Goal: Task Accomplishment & Management: Manage account settings

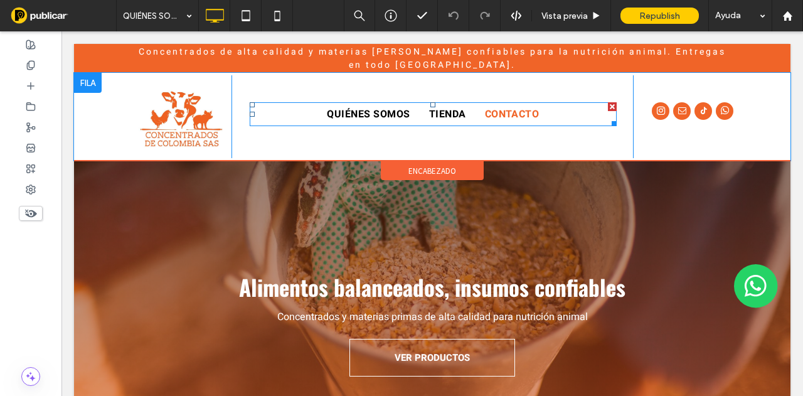
click at [434, 111] on span "TIENDA" at bounding box center [447, 114] width 37 height 15
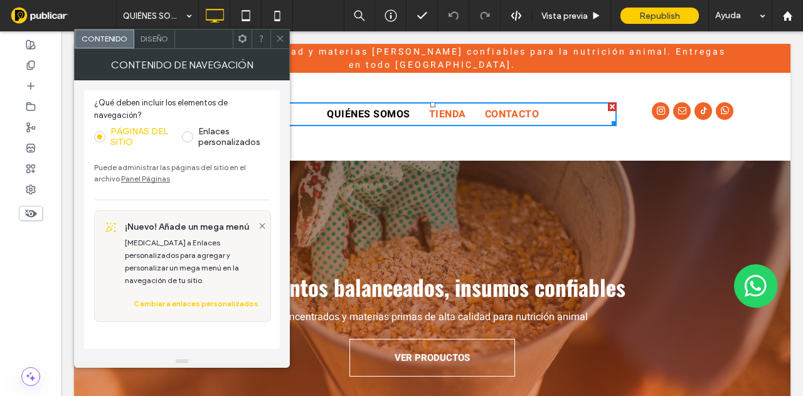
click at [133, 175] on link "Panel Páginas" at bounding box center [145, 178] width 49 height 9
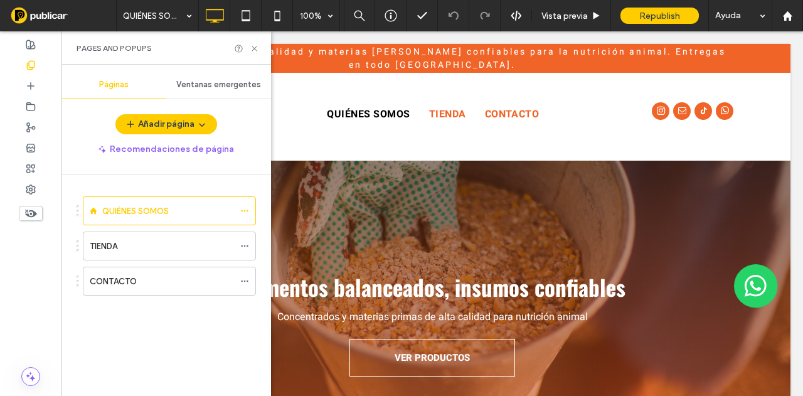
click at [138, 240] on div "TIENDA" at bounding box center [162, 246] width 144 height 13
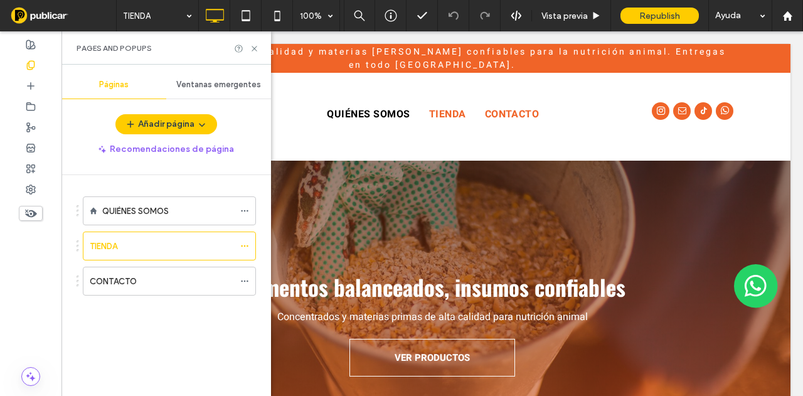
click at [254, 48] on div at bounding box center [401, 198] width 803 height 396
click at [254, 48] on use at bounding box center [254, 48] width 5 height 5
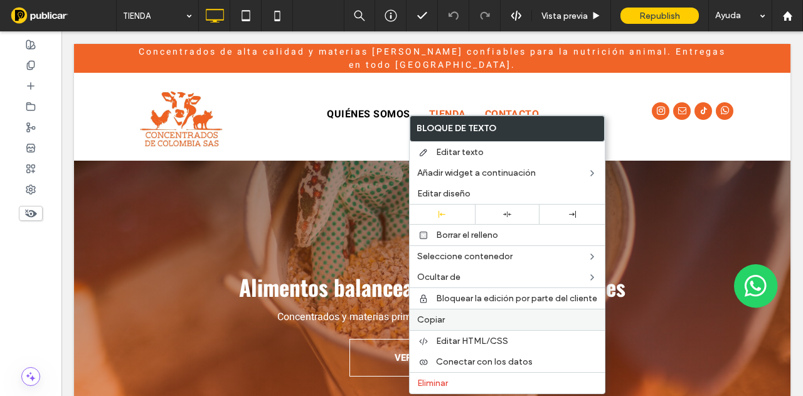
click at [426, 316] on span "Copiar" at bounding box center [431, 319] width 28 height 11
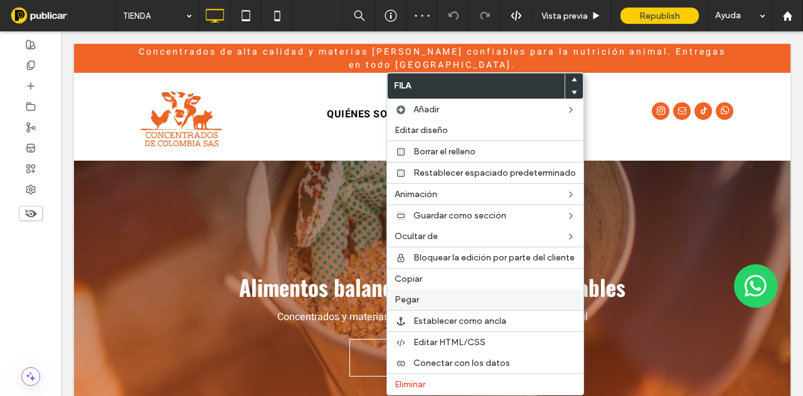
click at [412, 296] on span "Pegar" at bounding box center [407, 299] width 24 height 11
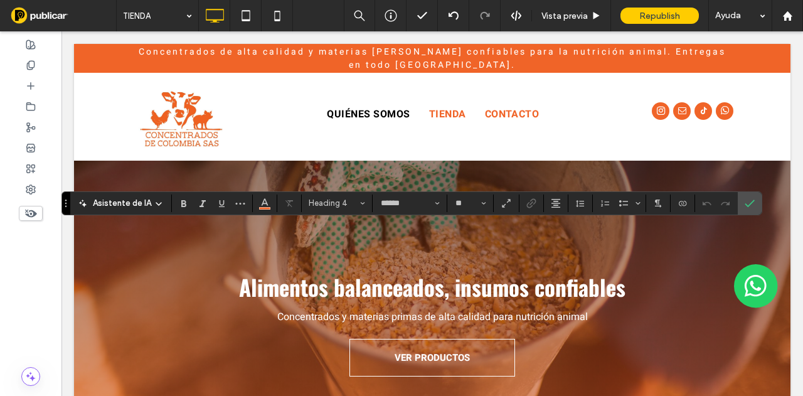
type input "******"
type input "**"
click at [750, 203] on label "Confirmar" at bounding box center [749, 203] width 19 height 23
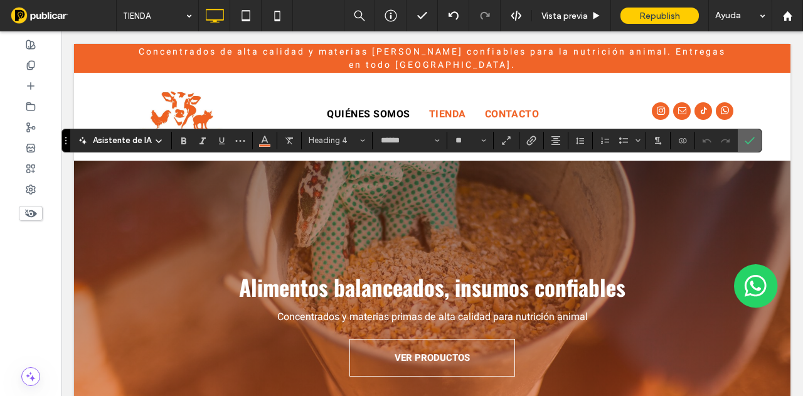
click at [747, 140] on use "Confirmar" at bounding box center [750, 141] width 10 height 8
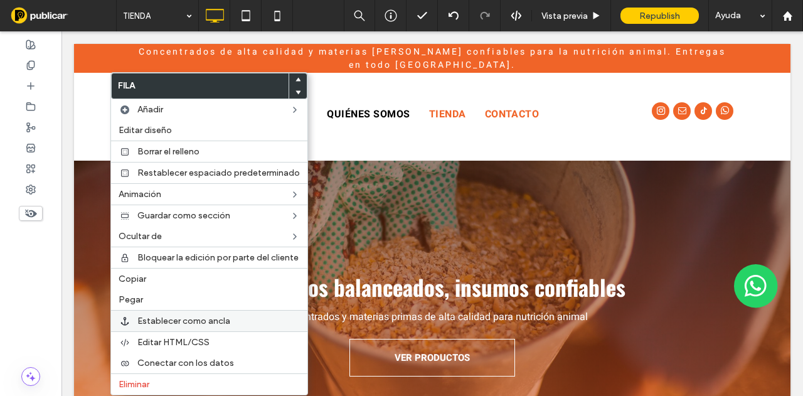
click at [167, 318] on span "Establecer como ancla" at bounding box center [183, 321] width 93 height 11
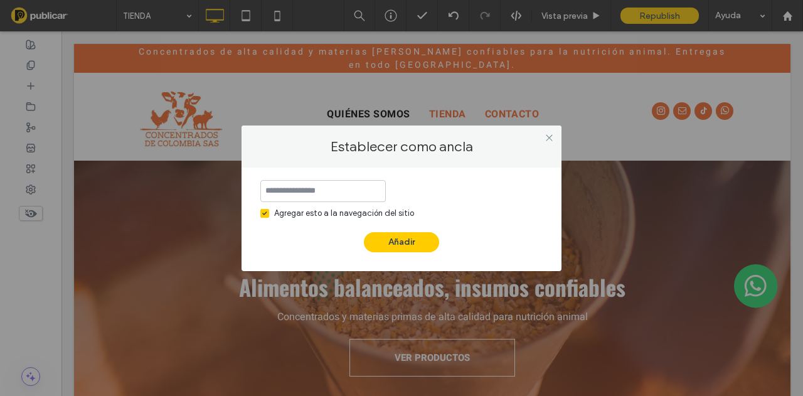
click at [312, 199] on input at bounding box center [322, 191] width 125 height 22
type input "**********"
click at [414, 238] on button "Añadir" at bounding box center [401, 242] width 75 height 20
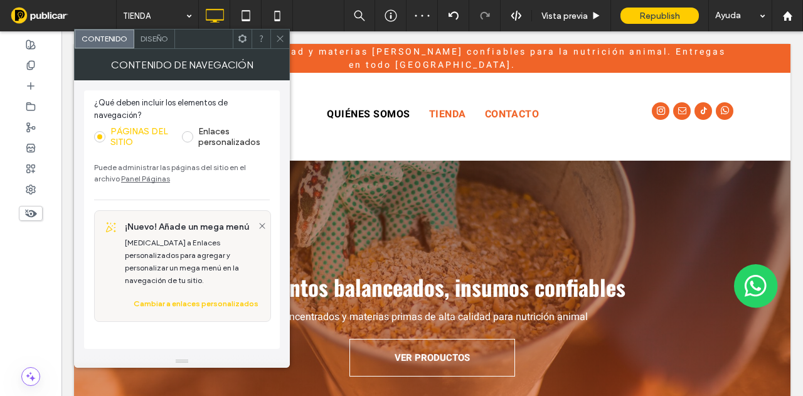
click at [132, 180] on link "Panel Páginas" at bounding box center [145, 178] width 49 height 9
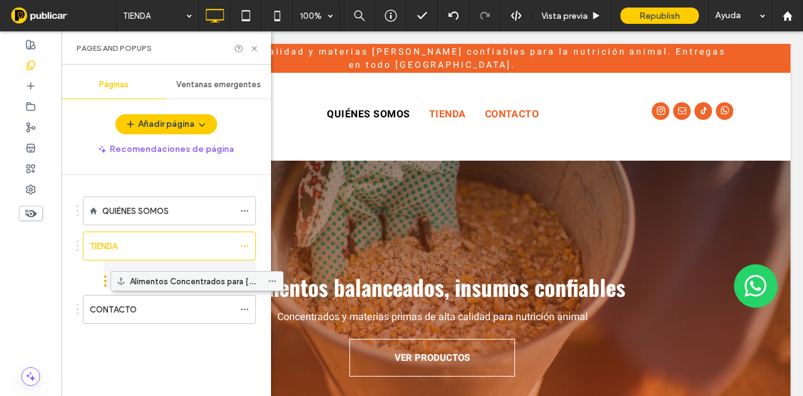
drag, startPoint x: 129, startPoint y: 313, endPoint x: 163, endPoint y: 280, distance: 46.6
click at [253, 50] on icon at bounding box center [254, 48] width 9 height 9
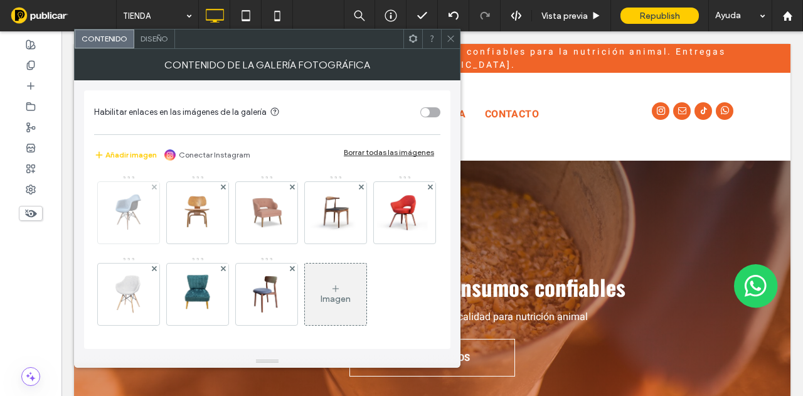
click at [139, 232] on img at bounding box center [128, 212] width 55 height 61
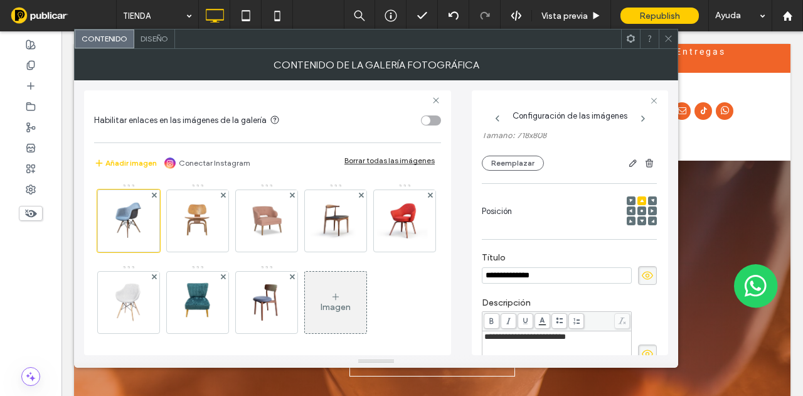
scroll to position [86, 0]
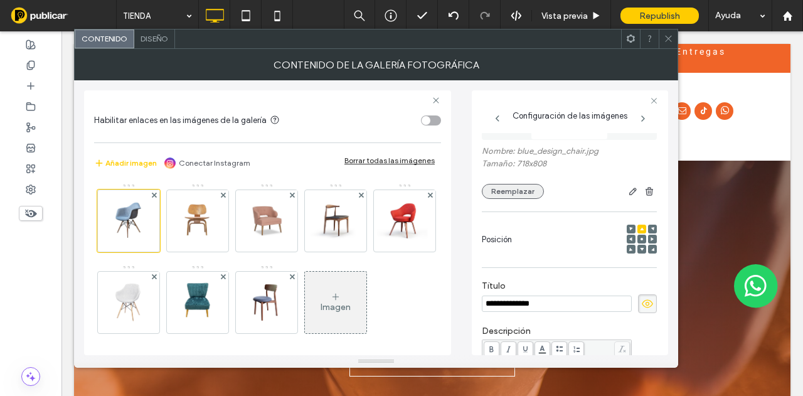
click at [513, 191] on button "Reemplazar" at bounding box center [513, 191] width 62 height 15
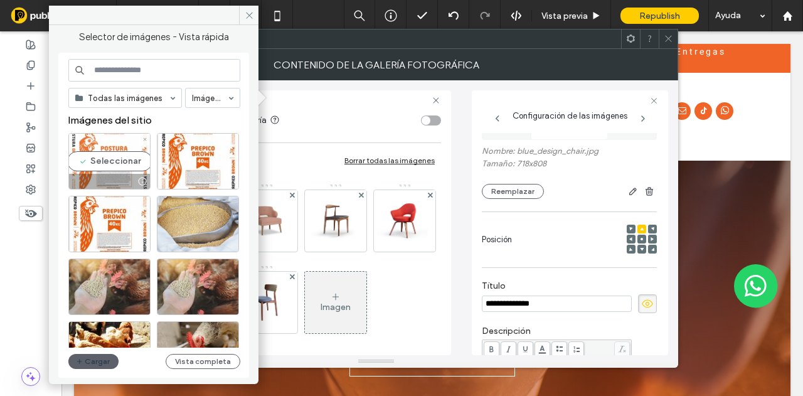
click at [119, 166] on div "Seleccionar" at bounding box center [109, 161] width 82 height 56
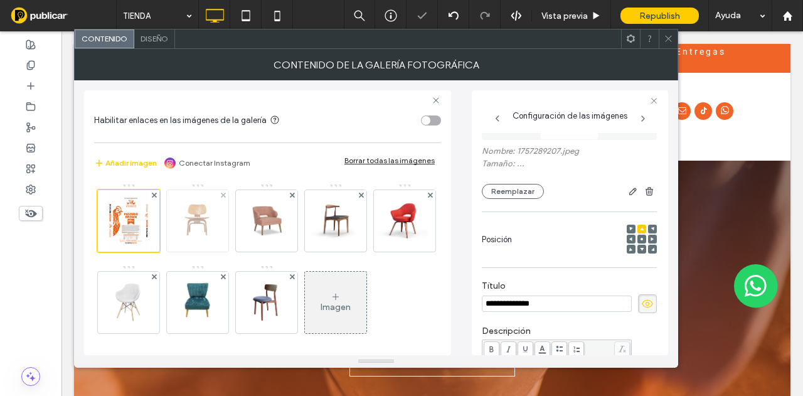
click at [208, 227] on img at bounding box center [197, 220] width 55 height 61
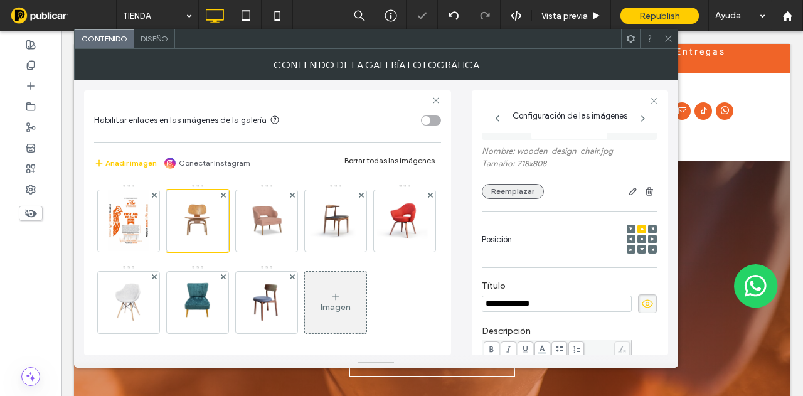
click at [526, 193] on button "Reemplazar" at bounding box center [513, 191] width 62 height 15
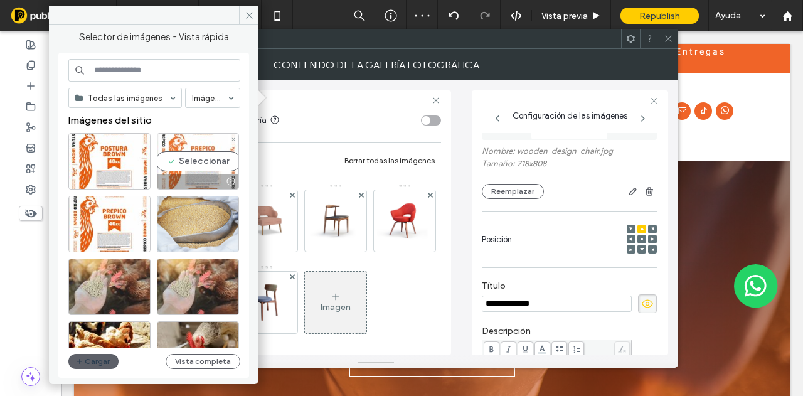
click at [212, 147] on div "Seleccionar" at bounding box center [198, 161] width 82 height 56
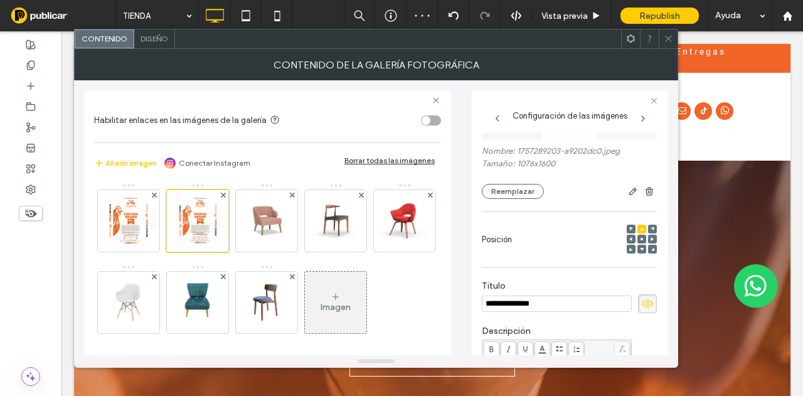
click at [673, 41] on icon at bounding box center [668, 38] width 9 height 9
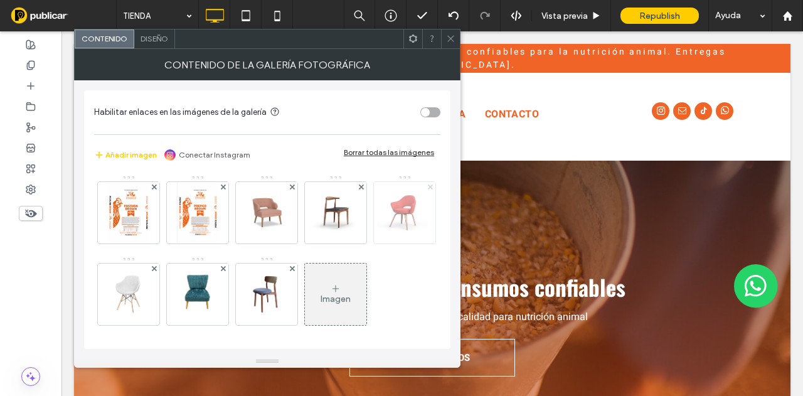
click at [428, 193] on span at bounding box center [430, 187] width 5 height 11
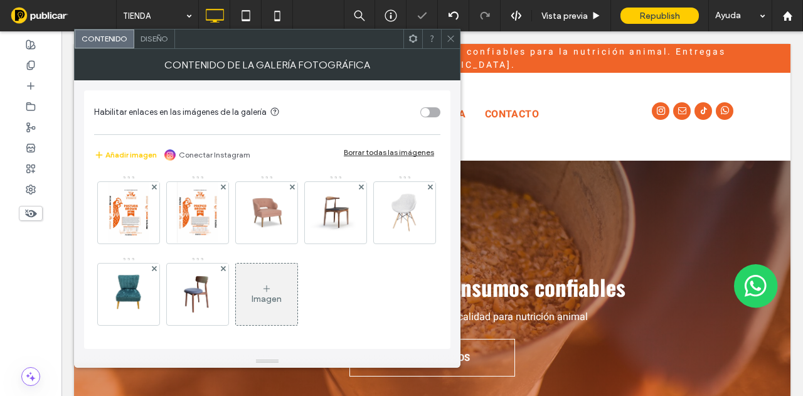
click at [428, 193] on span at bounding box center [430, 187] width 5 height 11
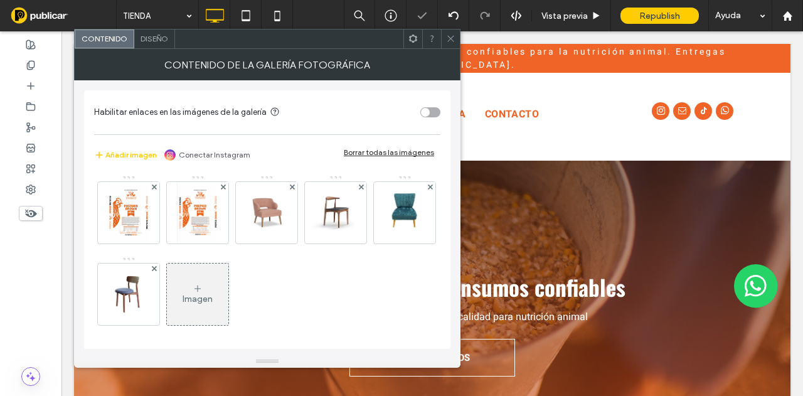
click at [428, 193] on span at bounding box center [430, 187] width 5 height 11
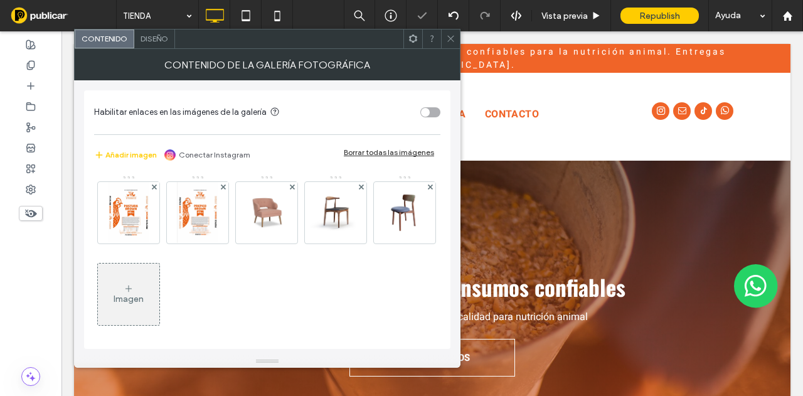
click at [428, 193] on span at bounding box center [430, 187] width 5 height 11
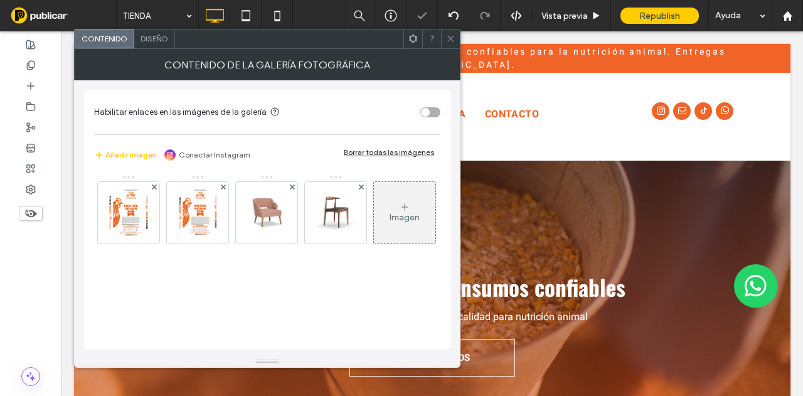
click at [449, 41] on icon at bounding box center [450, 38] width 9 height 9
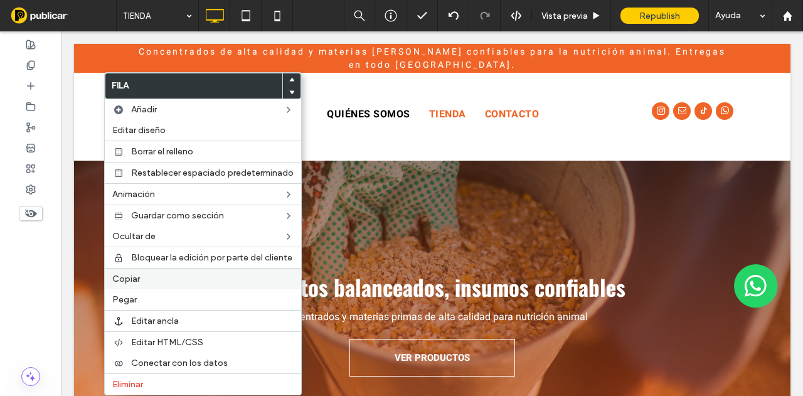
click at [126, 279] on span "Copiar" at bounding box center [126, 279] width 28 height 11
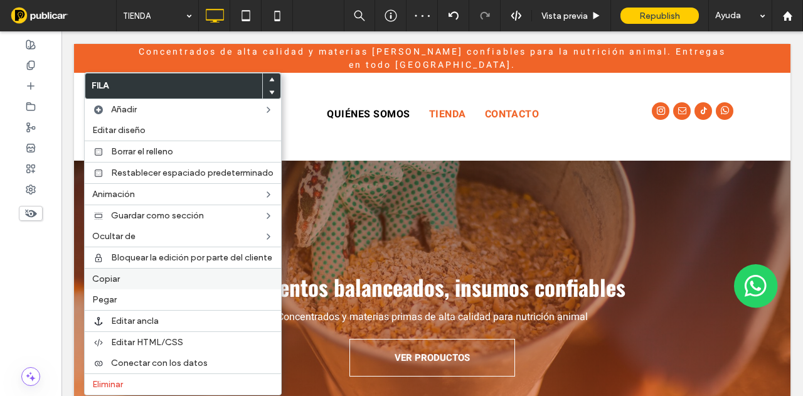
drag, startPoint x: 99, startPoint y: 297, endPoint x: 151, endPoint y: 282, distance: 53.6
click at [99, 297] on span "Pegar" at bounding box center [104, 299] width 24 height 11
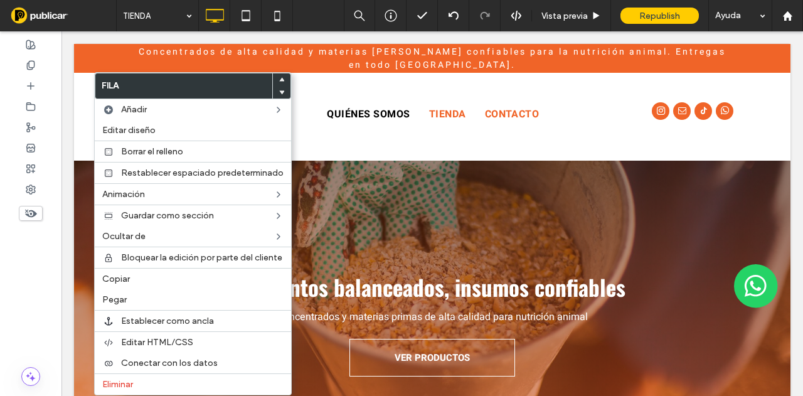
click at [281, 88] on span at bounding box center [281, 92] width 5 height 13
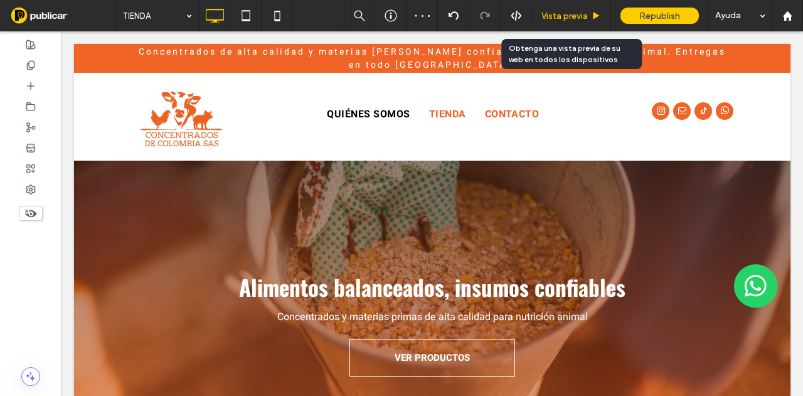
click at [563, 26] on div "Vista previa" at bounding box center [571, 15] width 79 height 31
click at [562, 17] on span "Vista previa" at bounding box center [565, 16] width 46 height 11
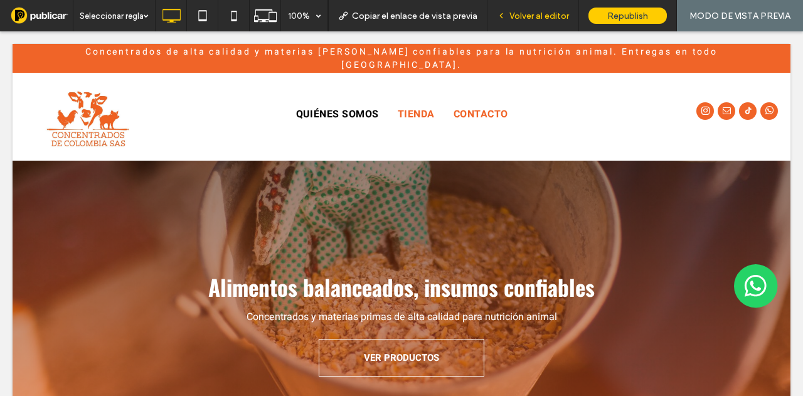
click at [540, 21] on div "Volver al editor" at bounding box center [534, 15] width 92 height 31
click at [533, 19] on span "Volver al editor" at bounding box center [540, 16] width 60 height 11
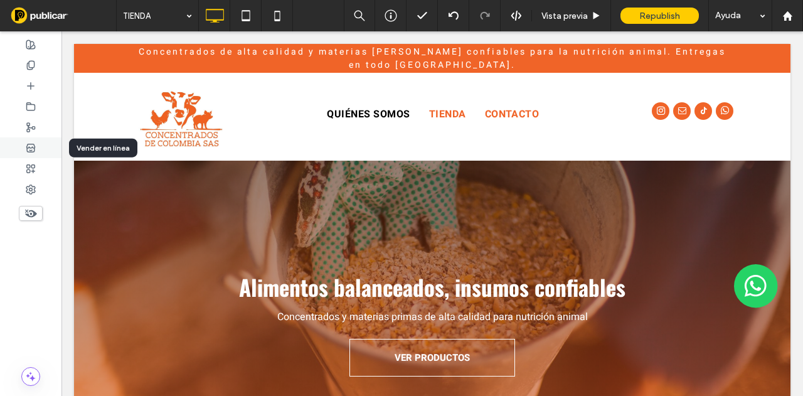
click at [33, 154] on div at bounding box center [30, 147] width 61 height 21
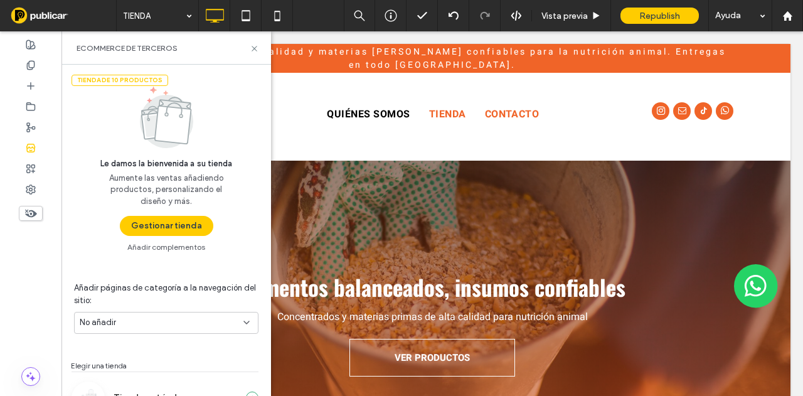
scroll to position [82, 0]
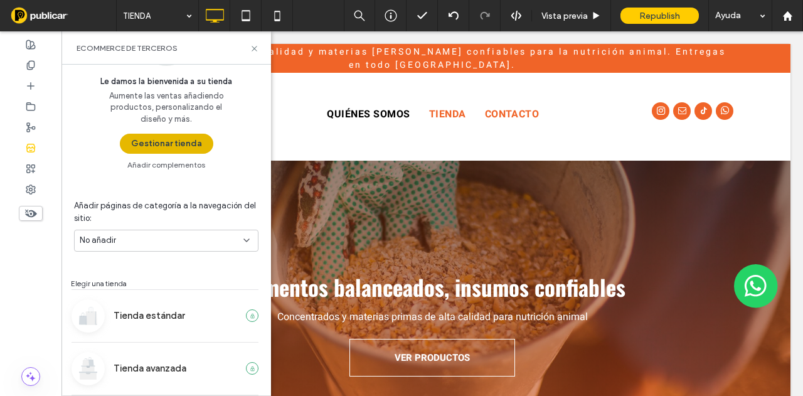
click at [161, 144] on button "Gestionar tienda" at bounding box center [166, 144] width 93 height 20
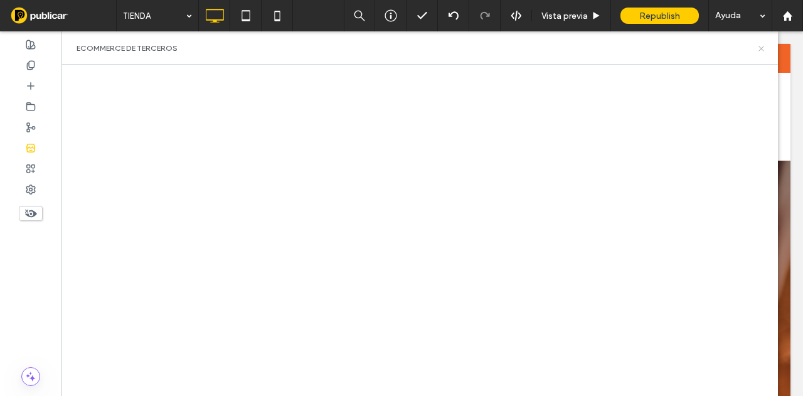
click at [762, 51] on icon at bounding box center [761, 48] width 9 height 9
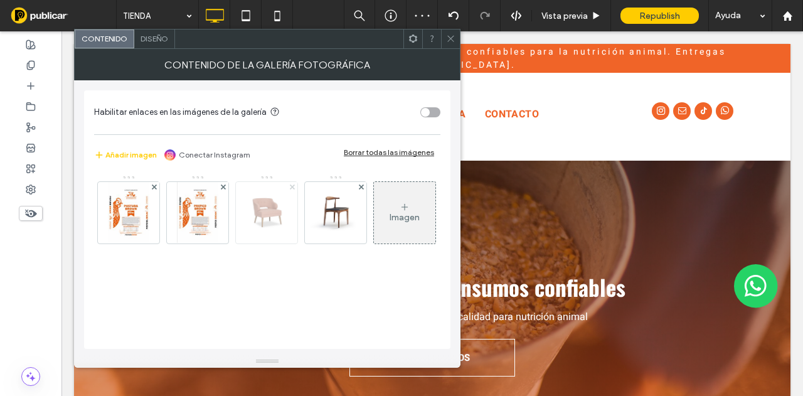
click at [290, 182] on span at bounding box center [292, 187] width 5 height 11
click at [291, 185] on icon at bounding box center [292, 186] width 5 height 5
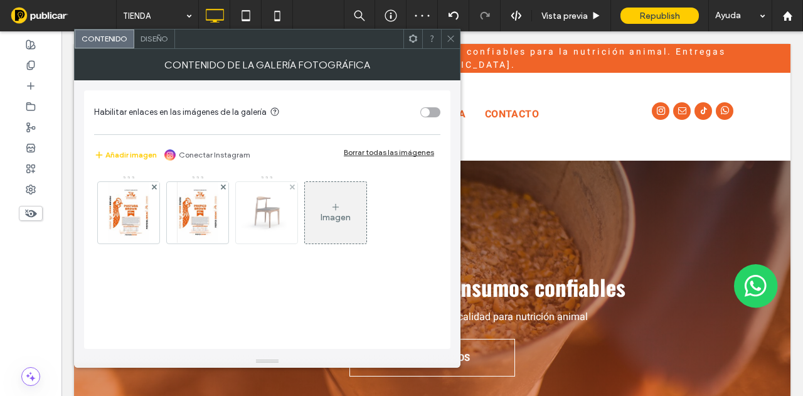
click at [294, 188] on div at bounding box center [292, 187] width 11 height 11
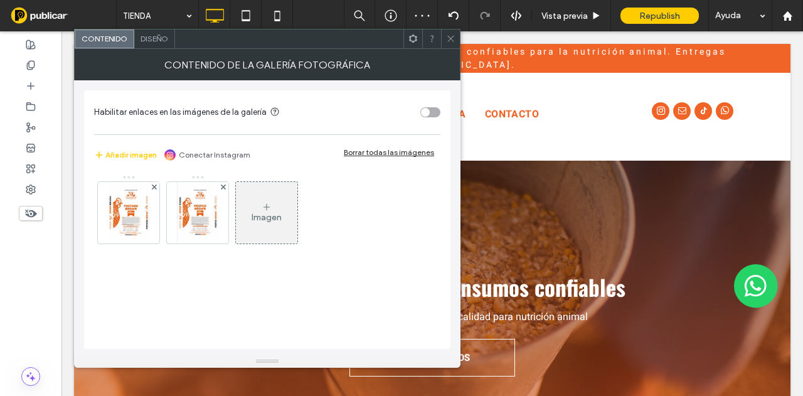
click at [451, 36] on icon at bounding box center [450, 38] width 9 height 9
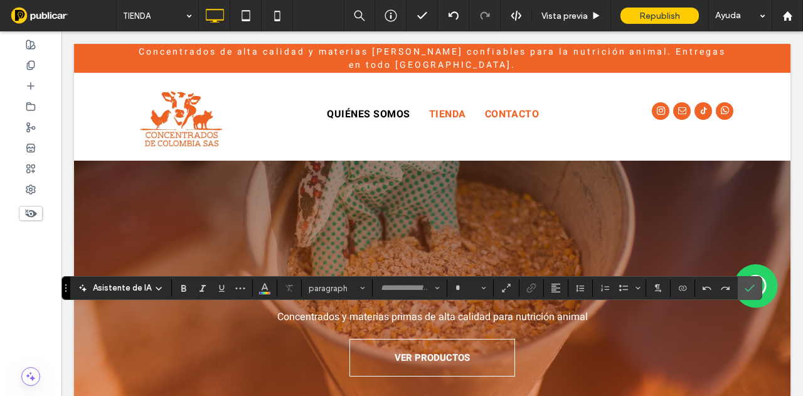
type input "******"
type input "**"
click at [745, 287] on icon "Confirmar" at bounding box center [750, 288] width 10 height 10
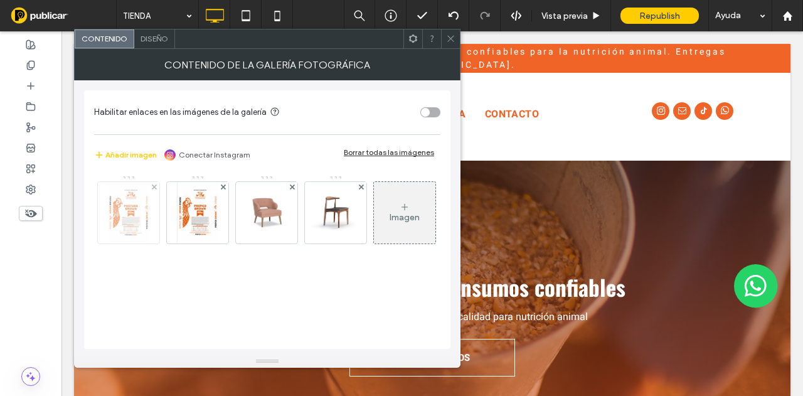
click at [147, 215] on img at bounding box center [128, 212] width 41 height 61
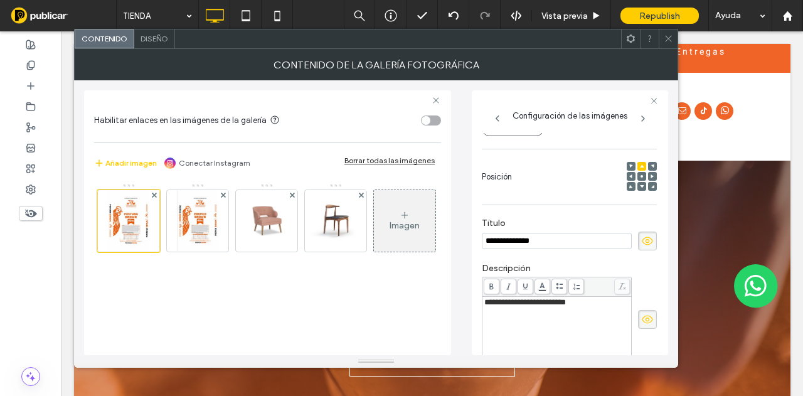
scroll to position [86, 0]
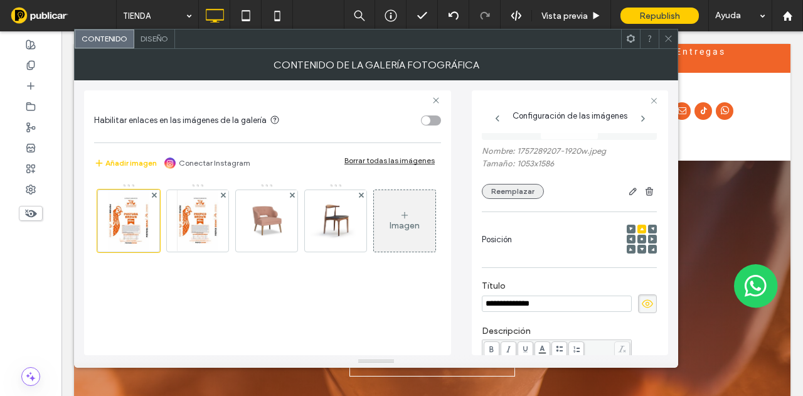
click at [522, 195] on button "Reemplazar" at bounding box center [513, 191] width 62 height 15
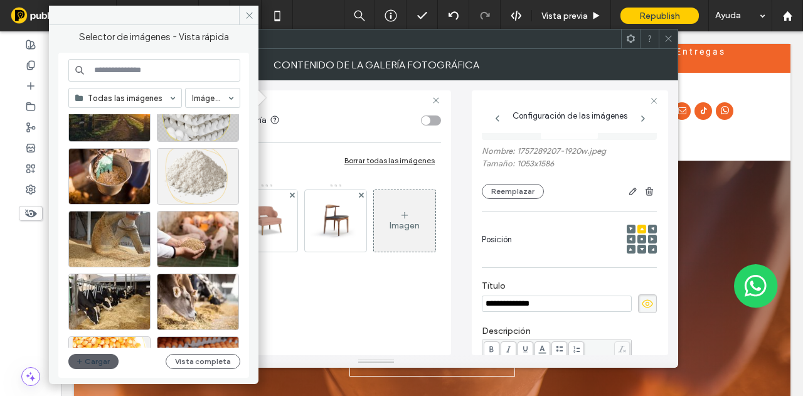
scroll to position [361, 0]
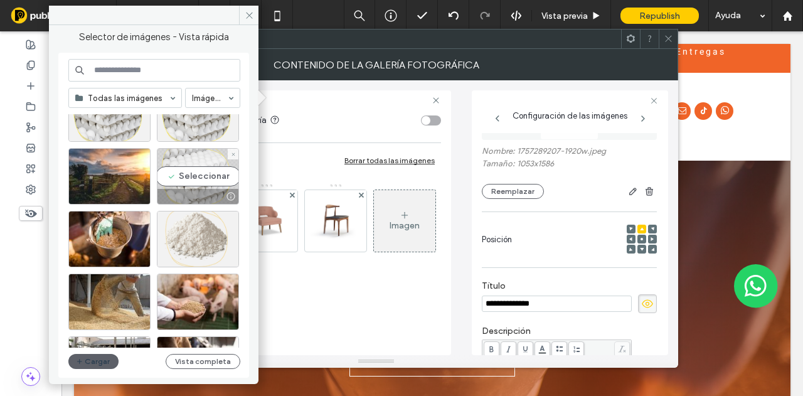
click at [192, 168] on div "Seleccionar" at bounding box center [198, 176] width 82 height 56
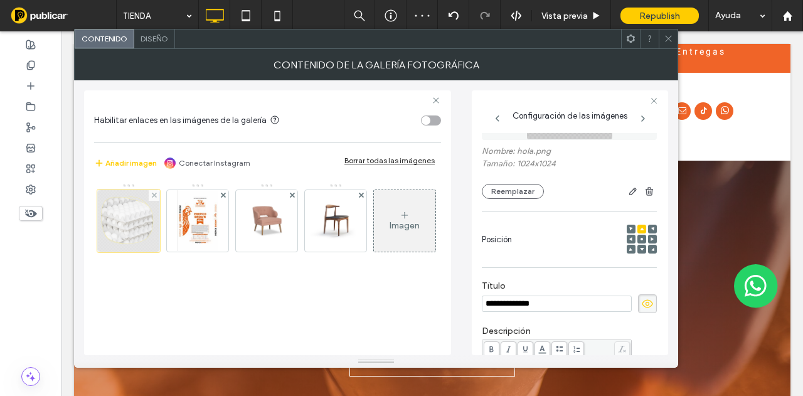
click at [131, 222] on div at bounding box center [128, 220] width 63 height 63
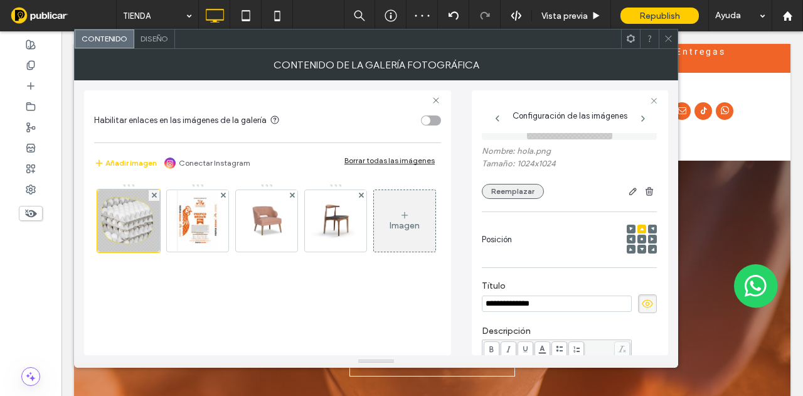
click at [533, 193] on button "Reemplazar" at bounding box center [513, 191] width 62 height 15
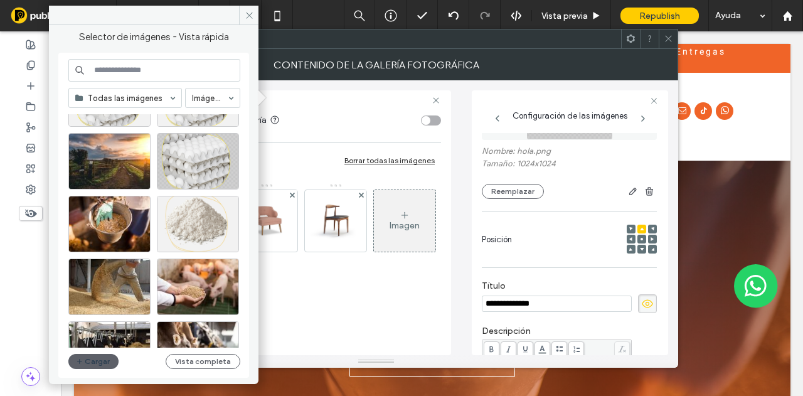
scroll to position [439, 0]
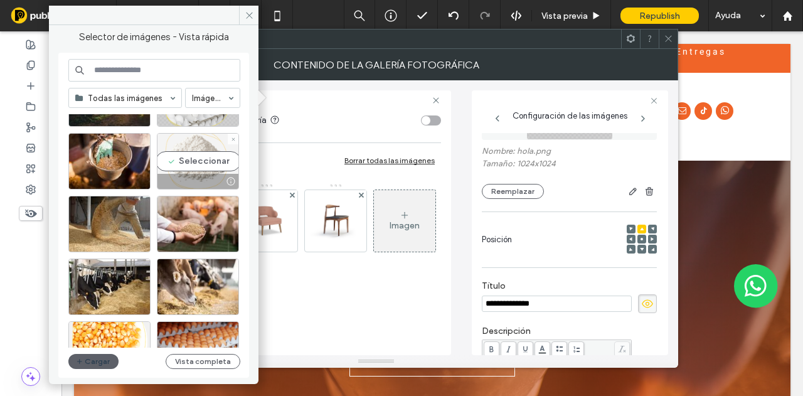
click at [192, 164] on div "Seleccionar" at bounding box center [198, 161] width 82 height 56
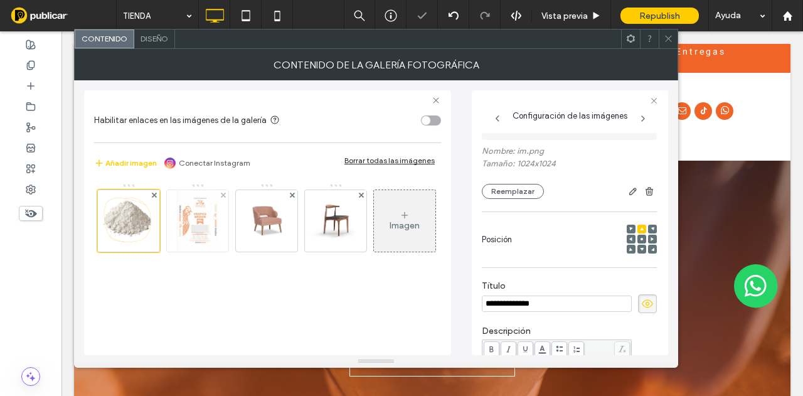
click at [221, 220] on div at bounding box center [197, 220] width 61 height 61
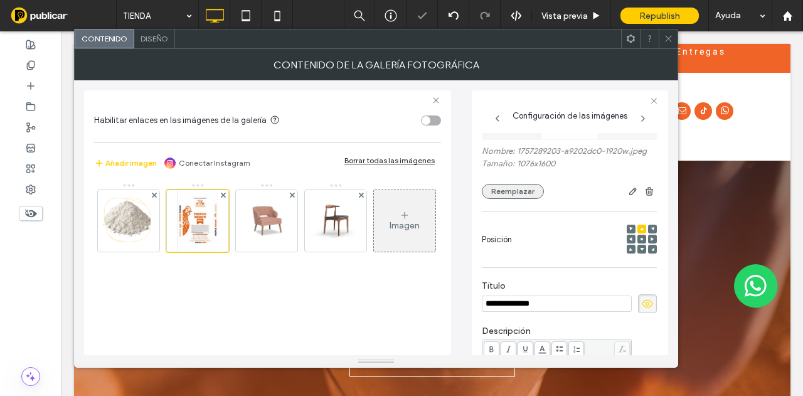
click at [502, 196] on button "Reemplazar" at bounding box center [513, 191] width 62 height 15
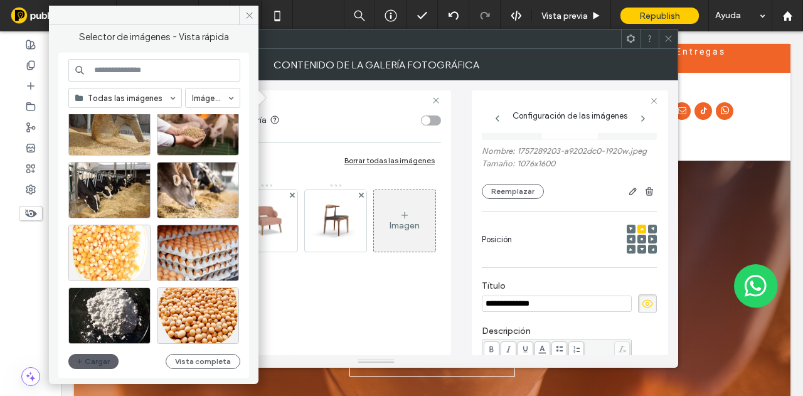
scroll to position [538, 0]
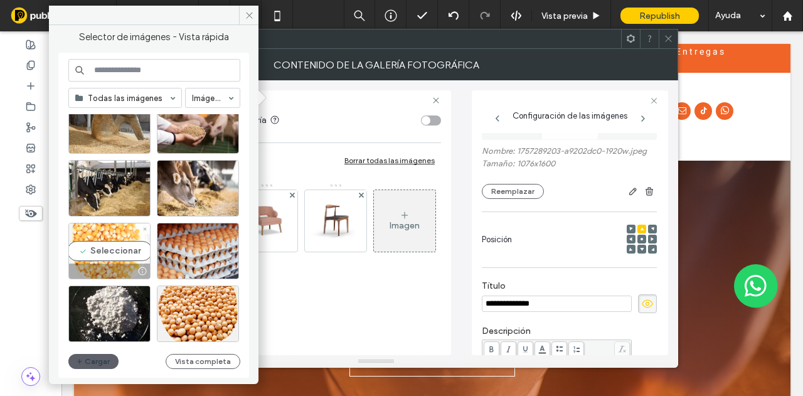
click at [107, 250] on div "Seleccionar" at bounding box center [109, 251] width 82 height 56
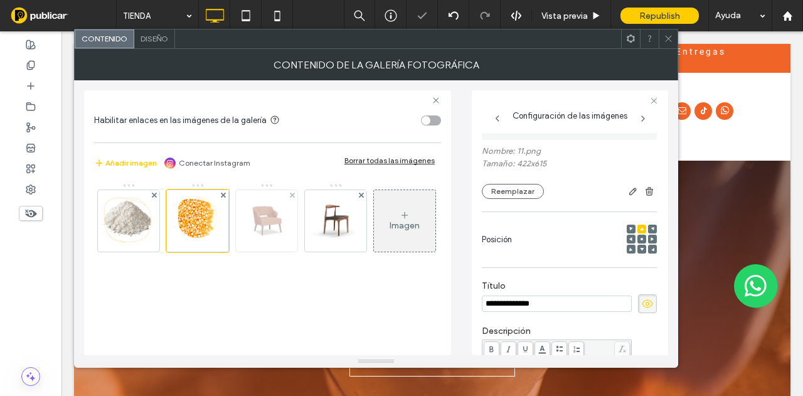
click at [274, 225] on img at bounding box center [266, 220] width 55 height 61
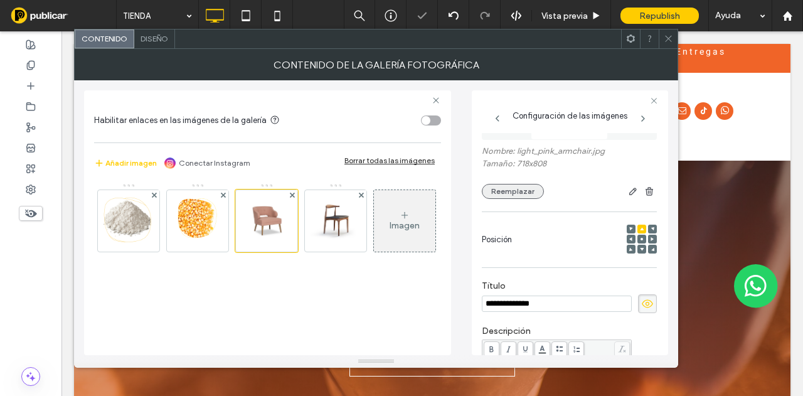
click at [512, 189] on button "Reemplazar" at bounding box center [513, 191] width 62 height 15
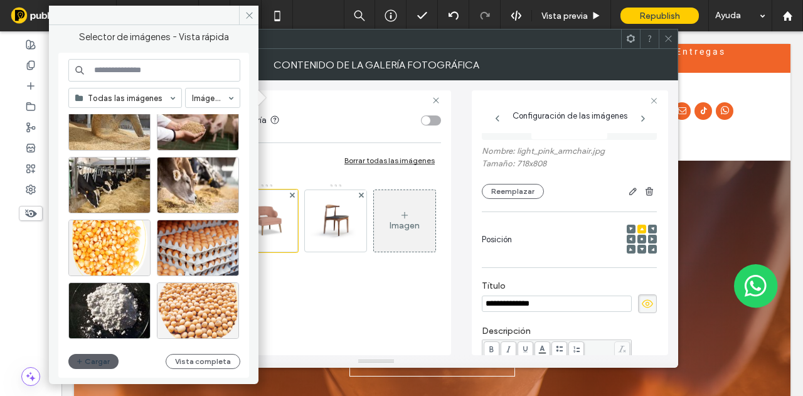
scroll to position [550, 0]
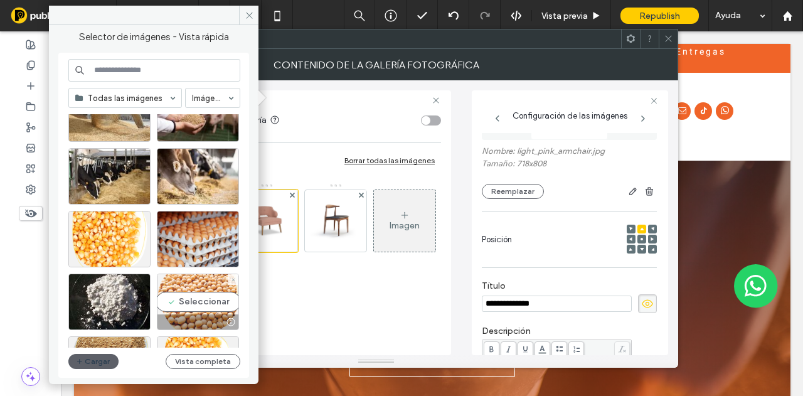
click at [184, 292] on div "Seleccionar" at bounding box center [198, 302] width 82 height 56
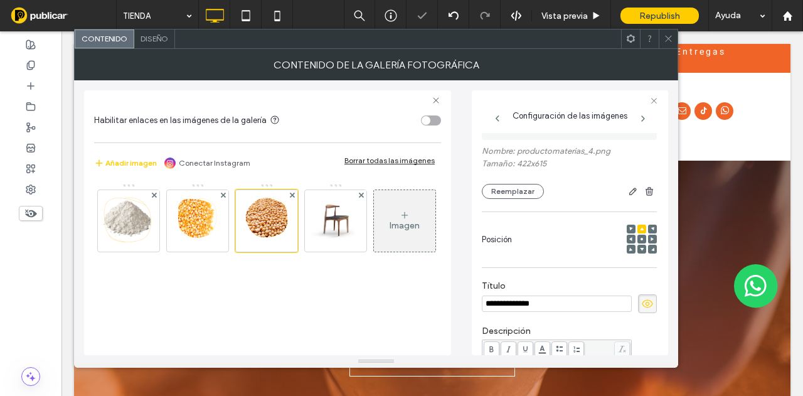
scroll to position [4, 0]
click at [312, 231] on img at bounding box center [335, 220] width 55 height 61
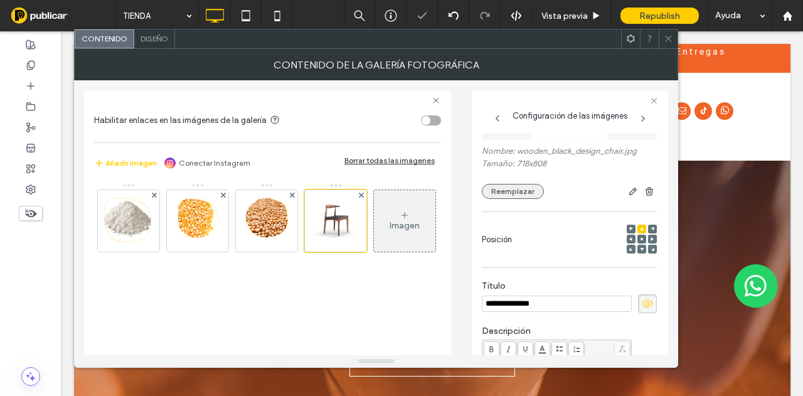
click at [540, 186] on button "Reemplazar" at bounding box center [513, 191] width 62 height 15
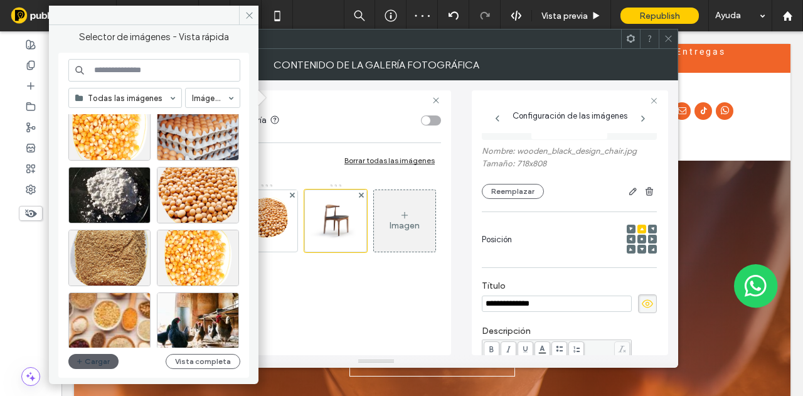
scroll to position [675, 0]
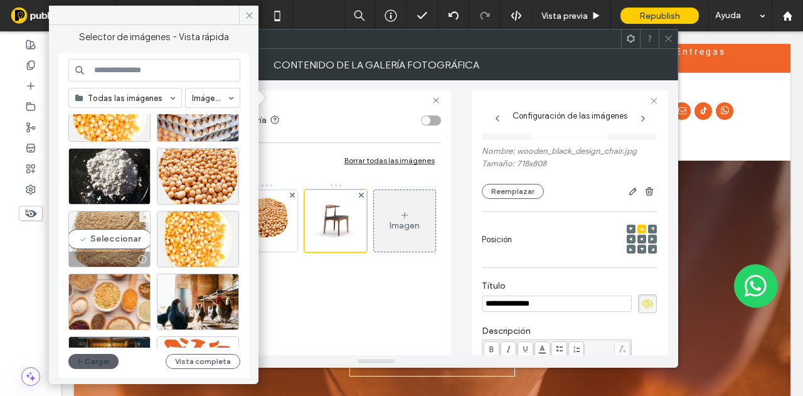
click at [112, 239] on div "Seleccionar" at bounding box center [109, 239] width 82 height 56
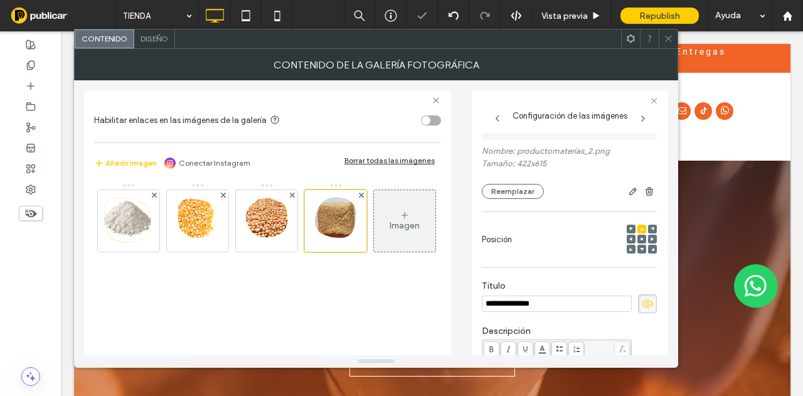
click at [400, 220] on icon at bounding box center [405, 215] width 10 height 10
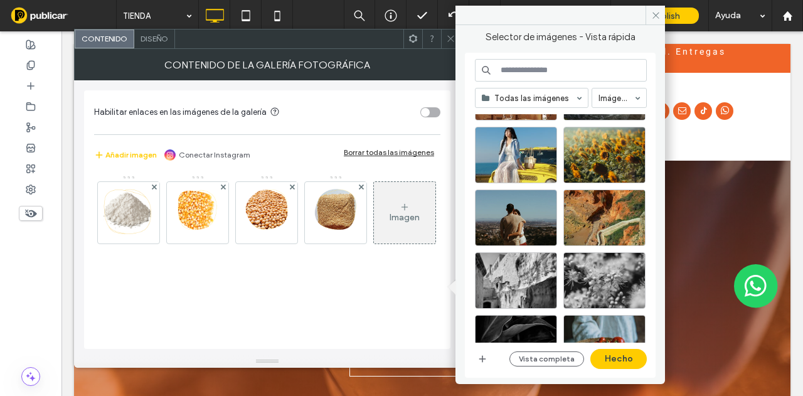
scroll to position [1308, 0]
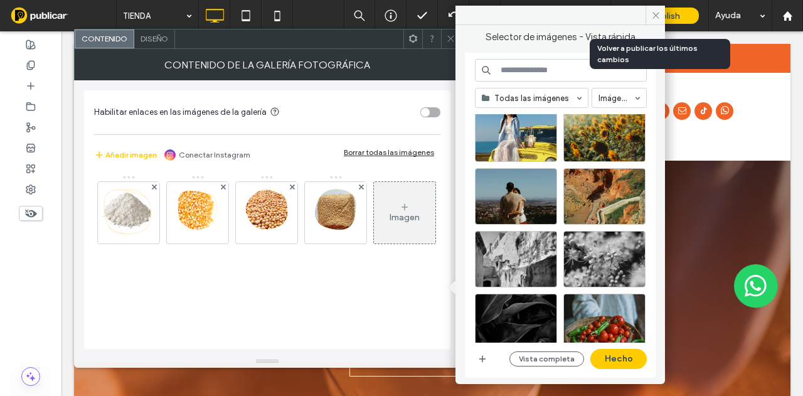
click at [665, 9] on div "Republish" at bounding box center [660, 16] width 78 height 16
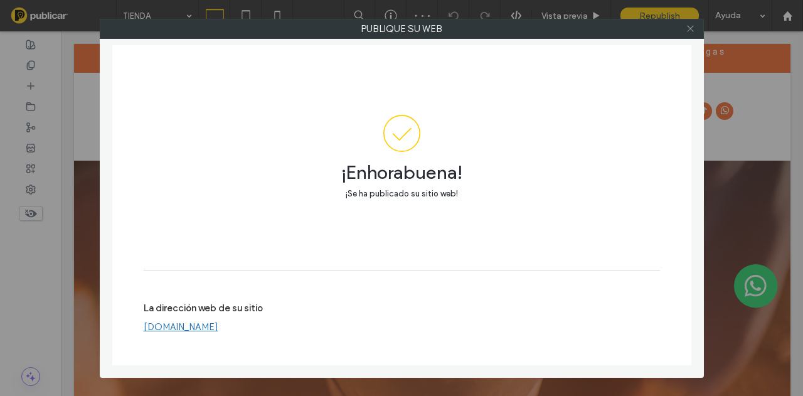
click at [690, 29] on icon at bounding box center [690, 28] width 9 height 9
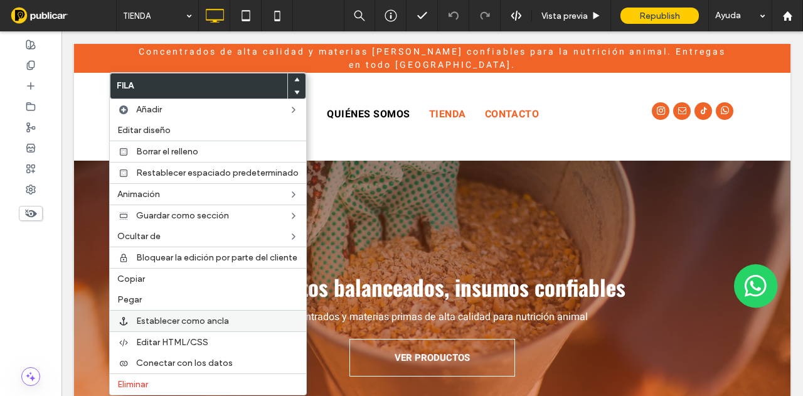
click at [174, 319] on span "Establecer como ancla" at bounding box center [182, 321] width 93 height 11
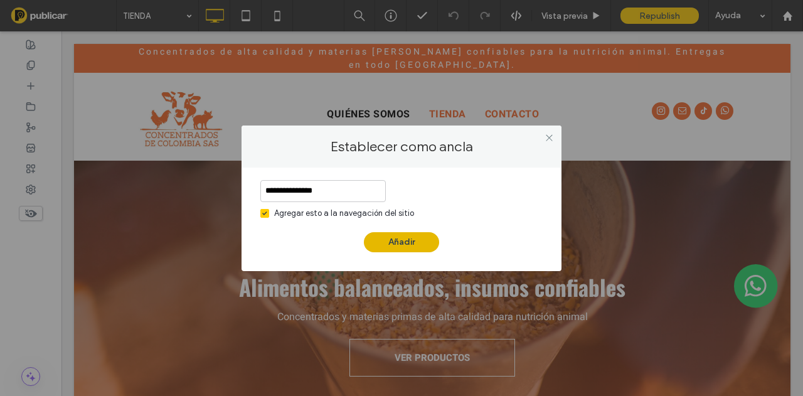
type input "**********"
click at [384, 241] on button "Añadir" at bounding box center [401, 242] width 75 height 20
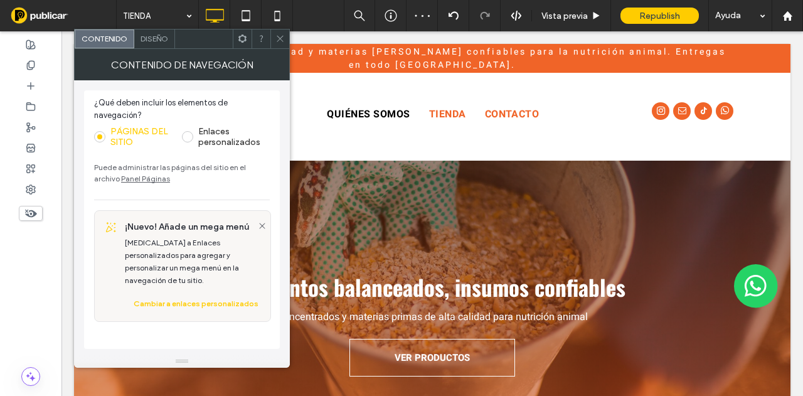
click at [130, 178] on link "Panel Páginas" at bounding box center [145, 178] width 49 height 9
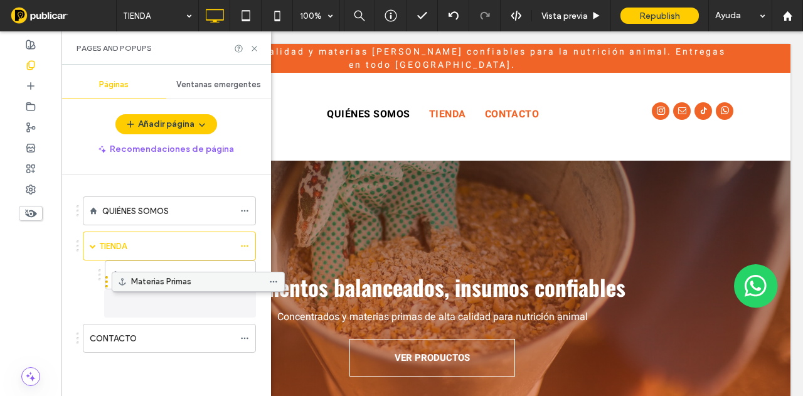
drag, startPoint x: 163, startPoint y: 341, endPoint x: 203, endPoint y: 288, distance: 66.3
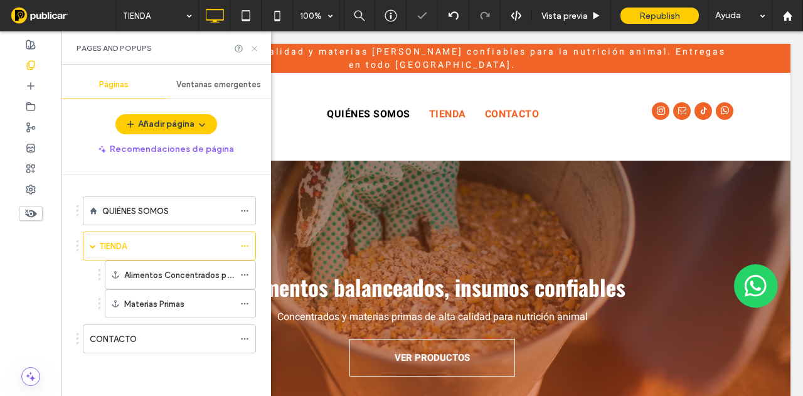
click at [257, 46] on icon at bounding box center [254, 48] width 9 height 9
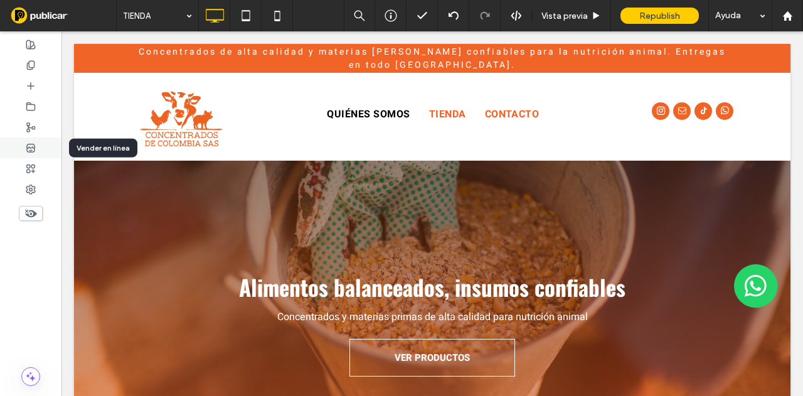
click at [38, 150] on div at bounding box center [30, 147] width 61 height 21
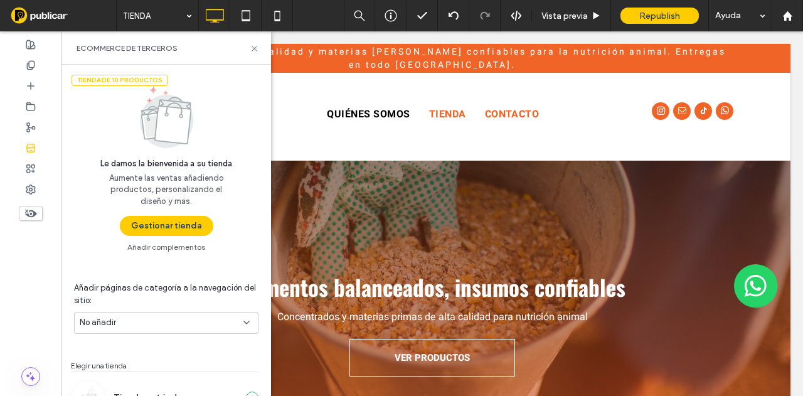
click at [167, 239] on div "Tienda de 10 productos Le damos la bienvenida a su tienda Aumente las ventas añ…" at bounding box center [166, 158] width 210 height 187
click at [167, 234] on button "Gestionar tienda" at bounding box center [166, 226] width 93 height 20
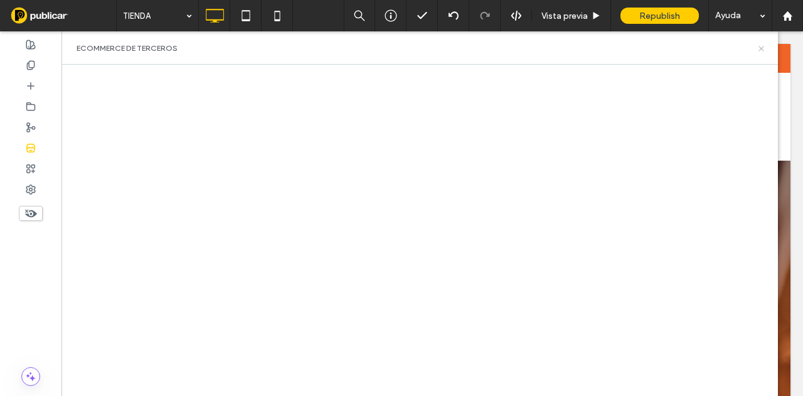
click at [758, 46] on icon at bounding box center [761, 48] width 9 height 9
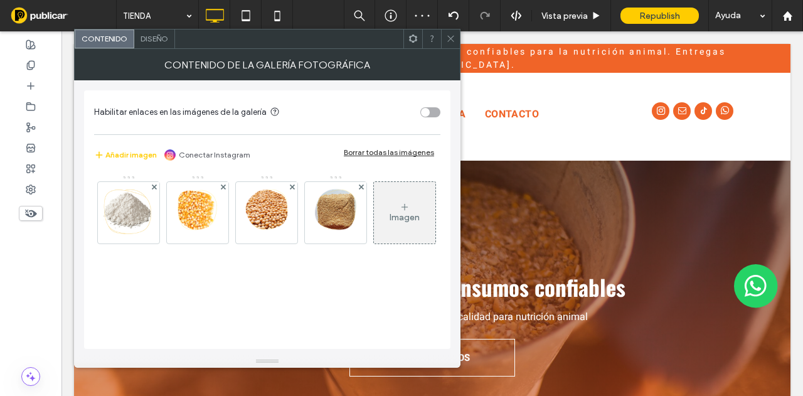
click at [136, 205] on img at bounding box center [128, 212] width 61 height 61
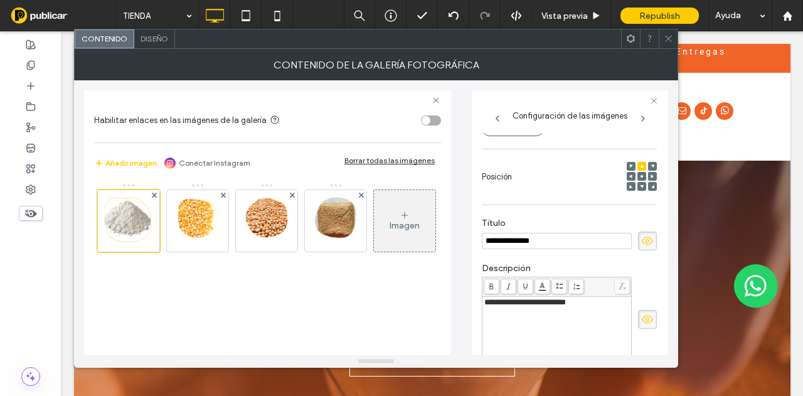
scroll to position [0, 0]
click at [555, 265] on label "Descripción" at bounding box center [569, 270] width 175 height 14
click at [555, 240] on input "**********" at bounding box center [557, 241] width 150 height 16
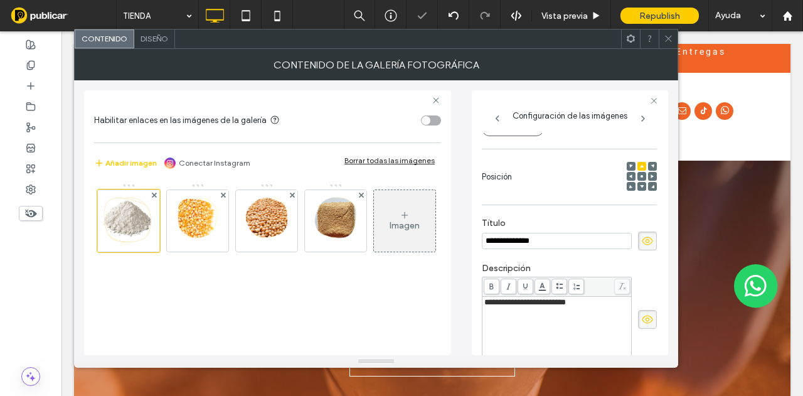
paste input "*****"
type input "**********"
click at [669, 34] on icon at bounding box center [668, 38] width 9 height 9
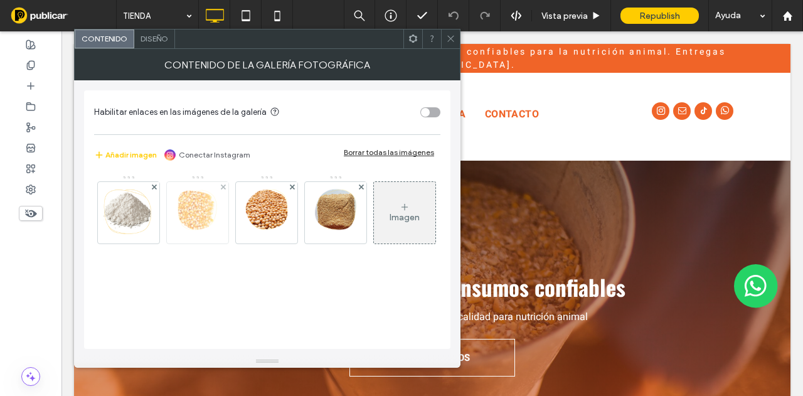
click at [217, 205] on img at bounding box center [197, 212] width 42 height 61
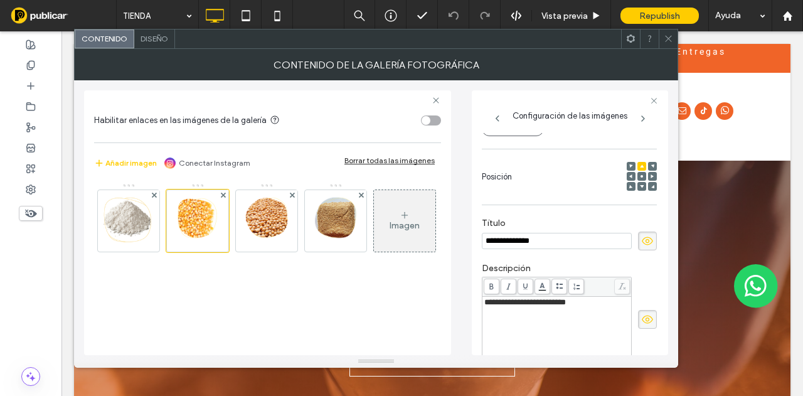
click at [484, 243] on input "**********" at bounding box center [557, 241] width 150 height 16
type input "**********"
click at [668, 33] on span at bounding box center [668, 38] width 9 height 19
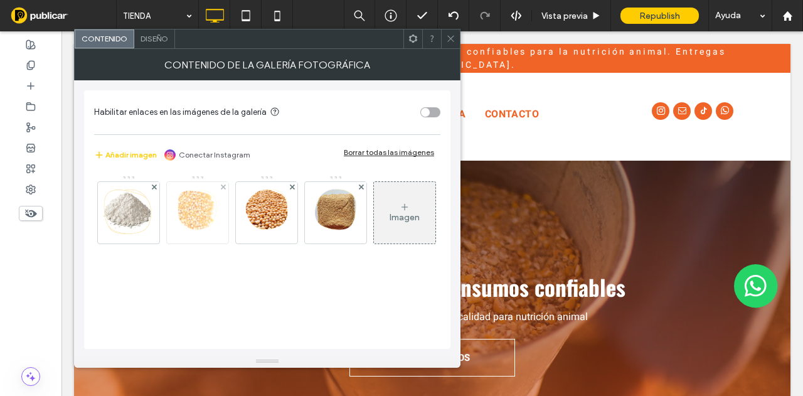
click at [209, 214] on img at bounding box center [197, 212] width 42 height 61
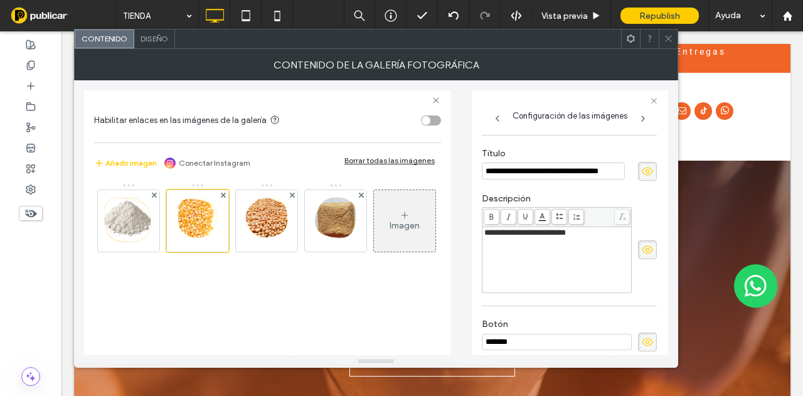
scroll to position [274, 0]
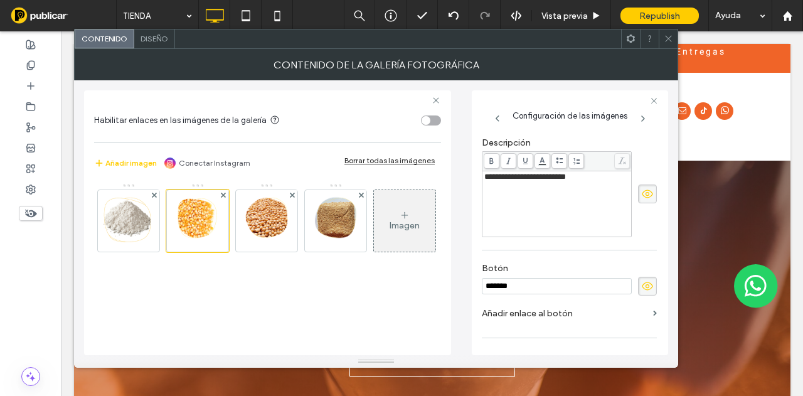
click at [579, 180] on div "**********" at bounding box center [557, 177] width 146 height 9
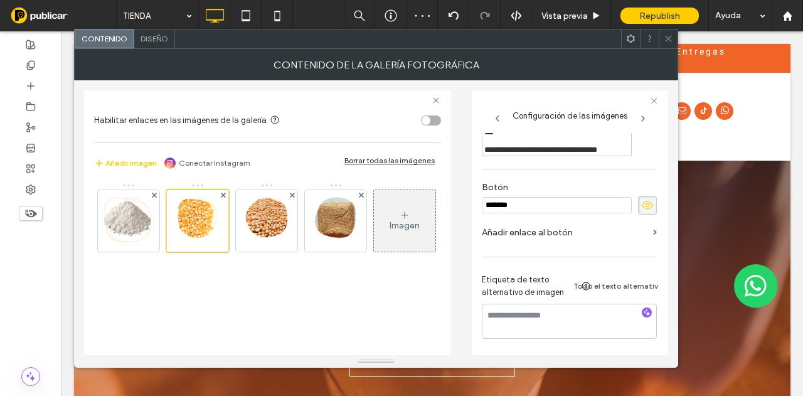
scroll to position [778, 0]
click at [670, 38] on icon at bounding box center [668, 38] width 9 height 9
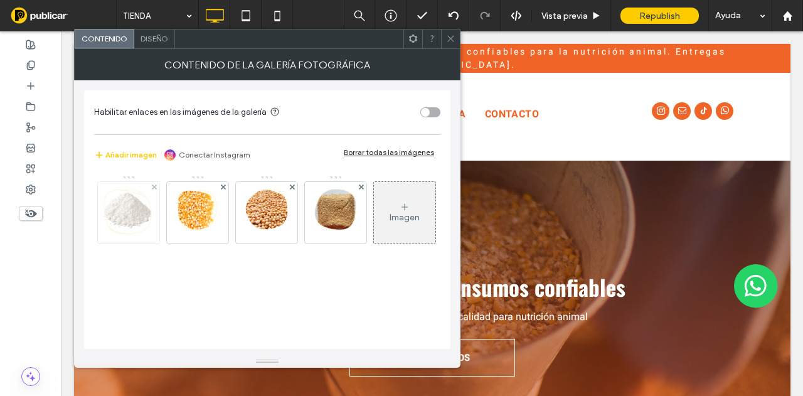
click at [148, 219] on img at bounding box center [128, 212] width 61 height 61
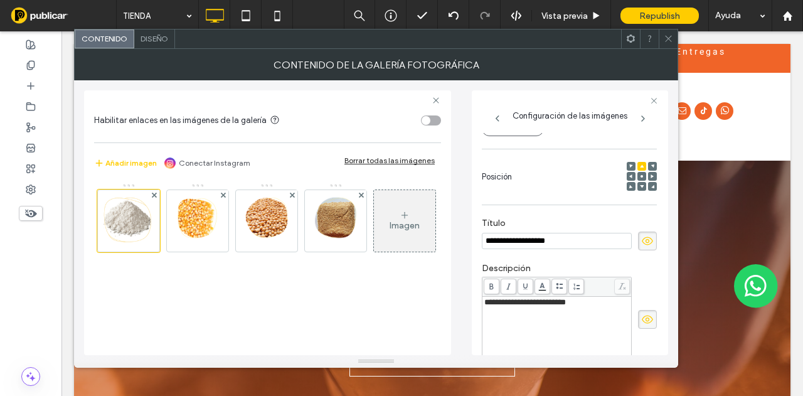
scroll to position [0, 0]
click at [562, 306] on span "**********" at bounding box center [525, 302] width 82 height 8
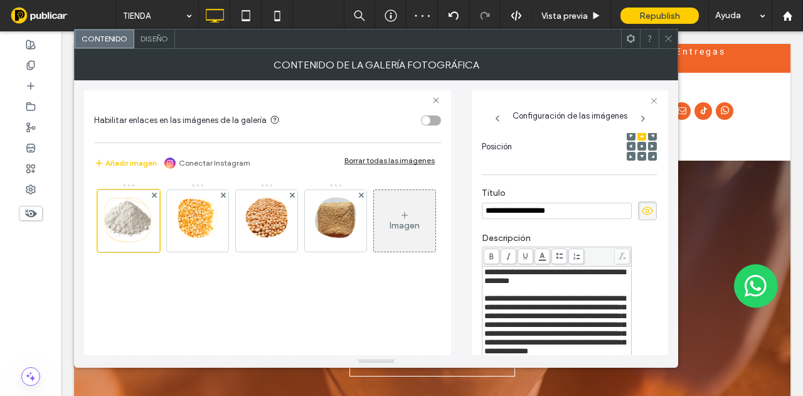
scroll to position [174, 0]
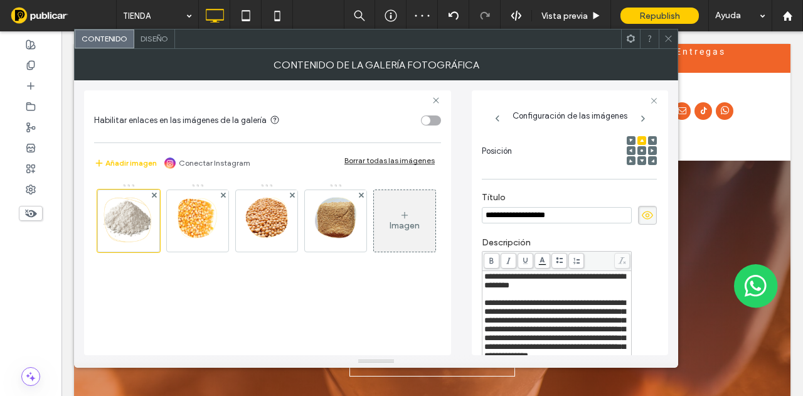
click at [672, 38] on icon at bounding box center [668, 38] width 9 height 9
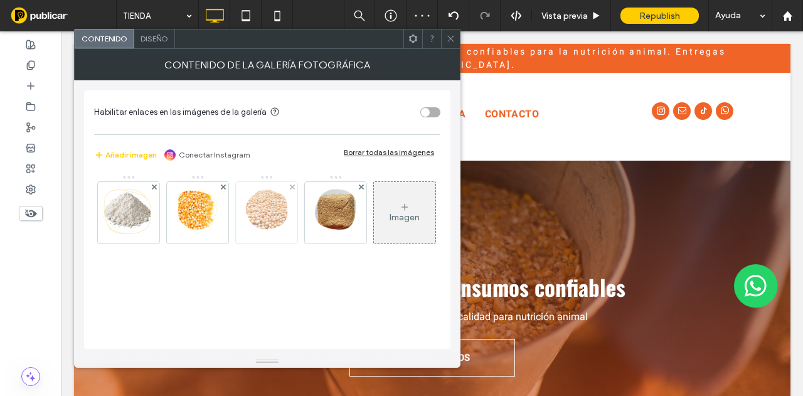
scroll to position [2, 0]
click at [216, 200] on img at bounding box center [197, 212] width 42 height 61
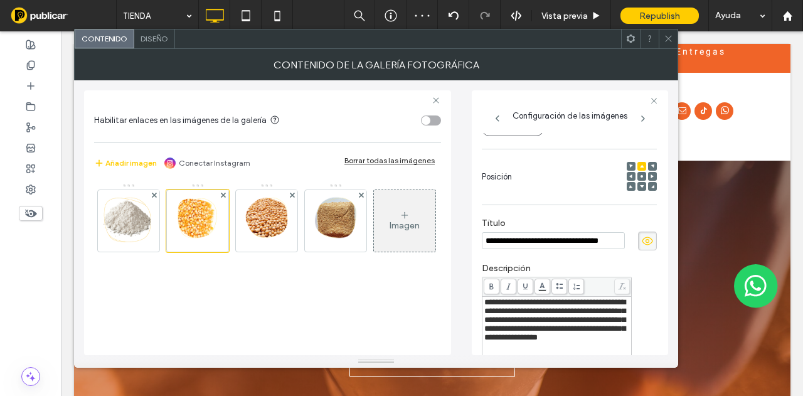
scroll to position [0, 0]
click at [499, 242] on input "**********" at bounding box center [553, 240] width 143 height 17
click at [490, 306] on span "**********" at bounding box center [554, 319] width 141 height 43
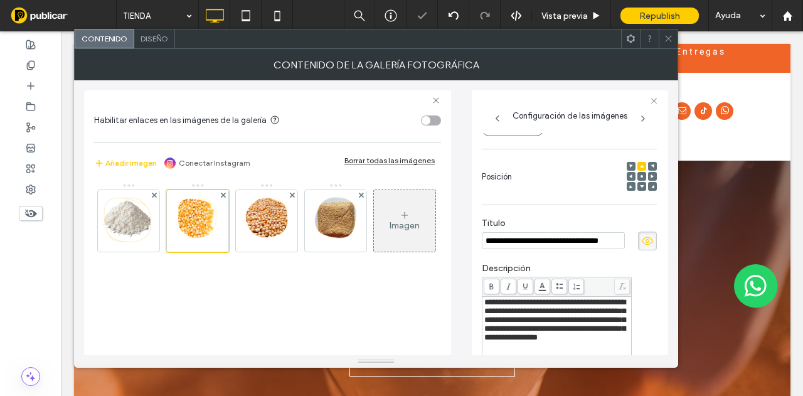
click at [486, 307] on span "**********" at bounding box center [554, 319] width 141 height 43
click at [481, 306] on div "**********" at bounding box center [570, 222] width 196 height 265
click at [484, 301] on span "**********" at bounding box center [554, 319] width 141 height 43
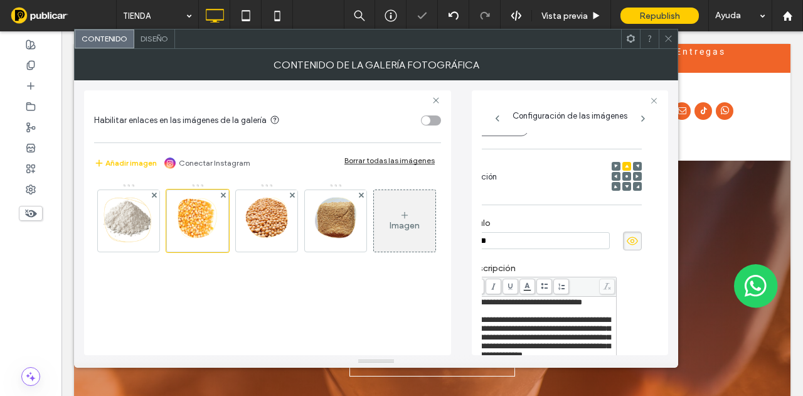
type input "****"
click at [151, 32] on div "Diseño" at bounding box center [154, 38] width 41 height 19
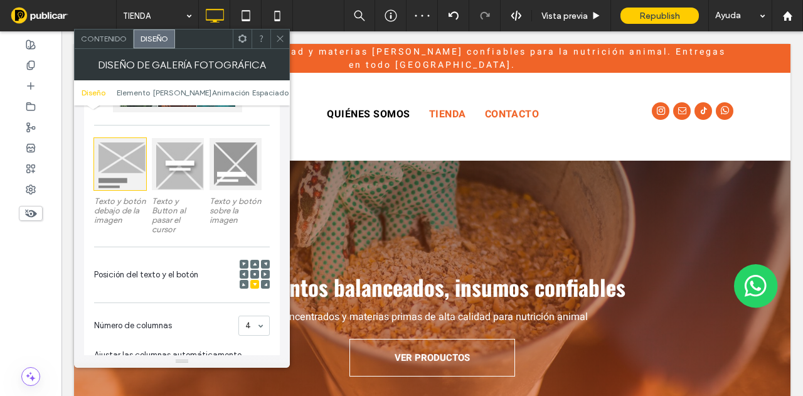
scroll to position [188, 0]
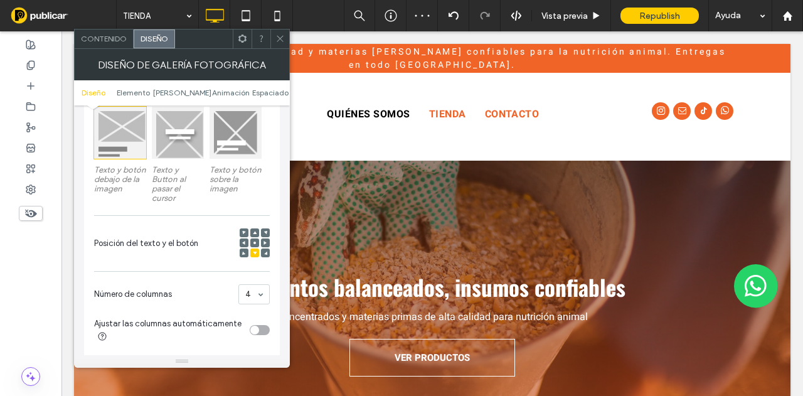
click at [253, 233] on icon at bounding box center [255, 233] width 4 height 4
click at [280, 35] on icon at bounding box center [279, 38] width 9 height 9
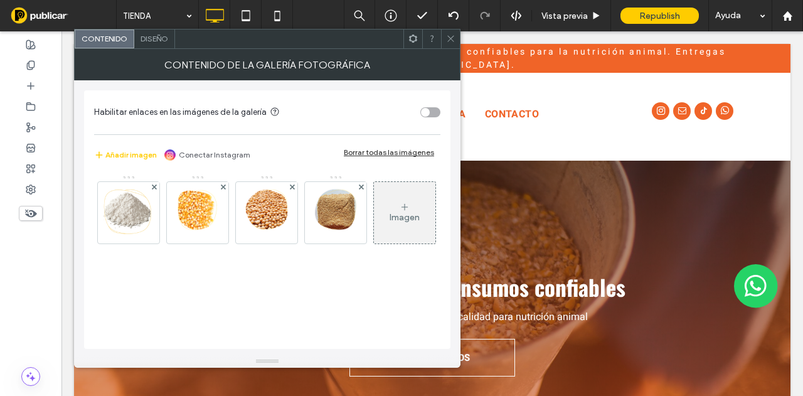
click at [159, 37] on span "Diseño" at bounding box center [155, 38] width 28 height 9
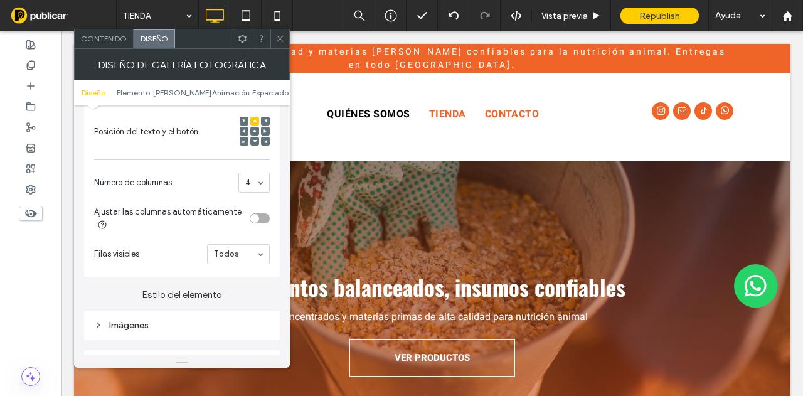
scroll to position [314, 0]
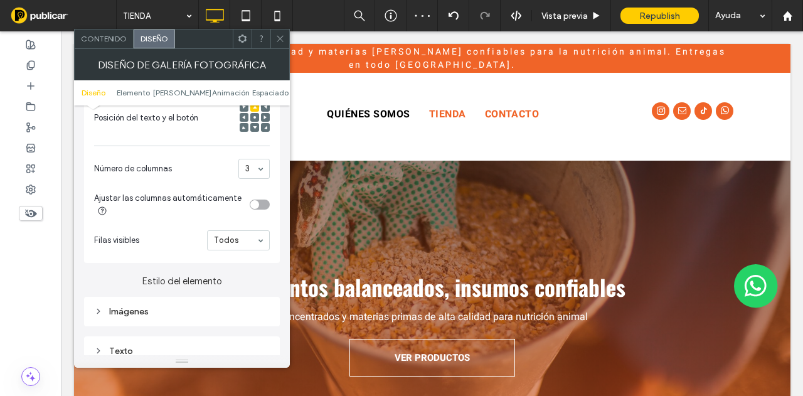
click at [282, 33] on span at bounding box center [279, 38] width 9 height 19
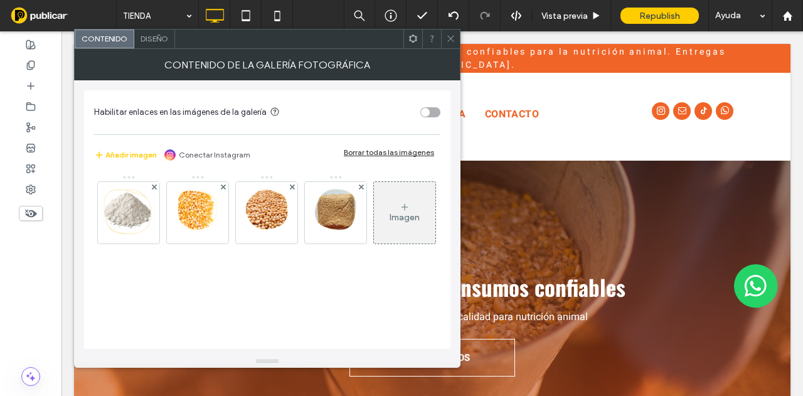
click at [158, 36] on span "Diseño" at bounding box center [155, 38] width 28 height 9
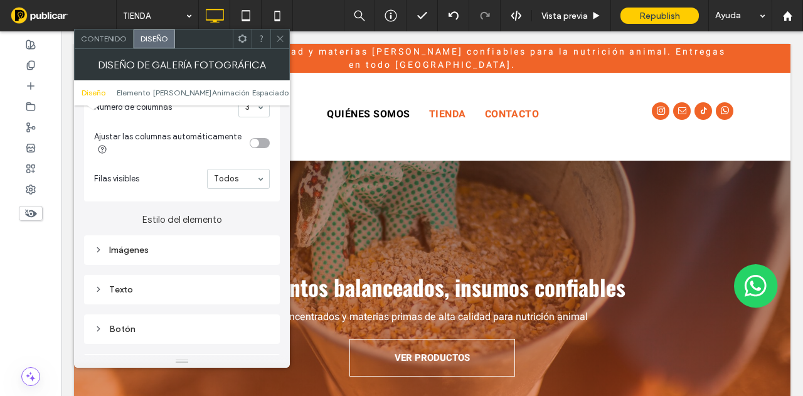
scroll to position [376, 0]
click at [153, 279] on div "Texto" at bounding box center [182, 288] width 196 height 29
click at [166, 288] on div "Texto" at bounding box center [182, 288] width 176 height 11
click at [223, 305] on div "Texto" at bounding box center [226, 311] width 88 height 28
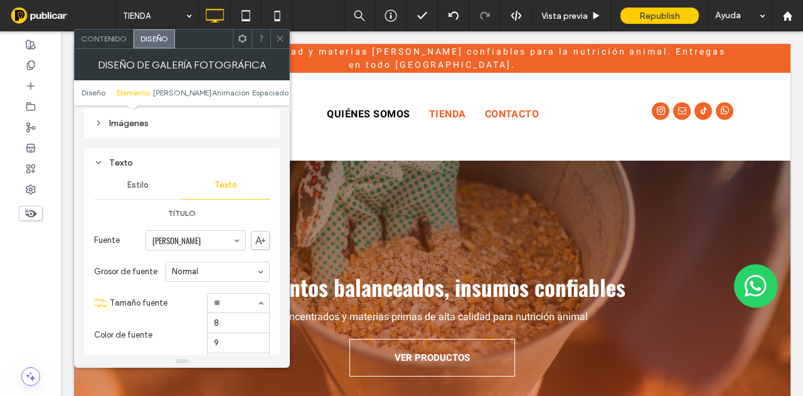
scroll to position [184, 0]
click at [181, 298] on span "Tamaño fuente" at bounding box center [156, 303] width 92 height 13
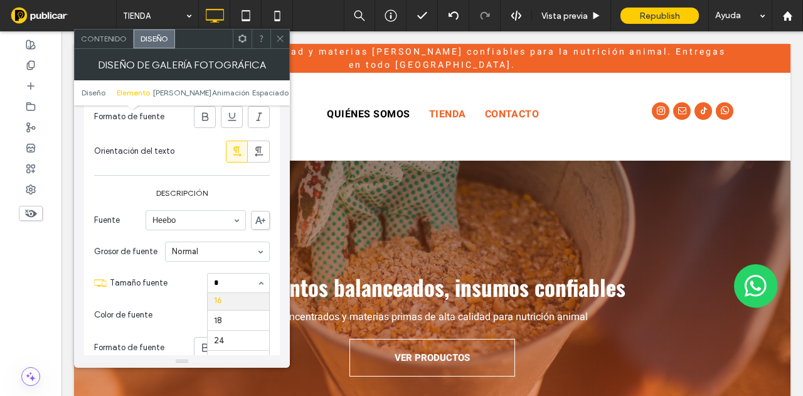
scroll to position [0, 0]
type input "**"
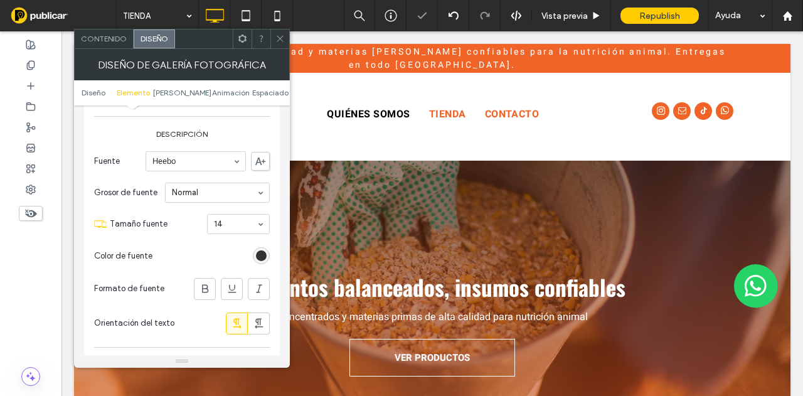
scroll to position [878, 0]
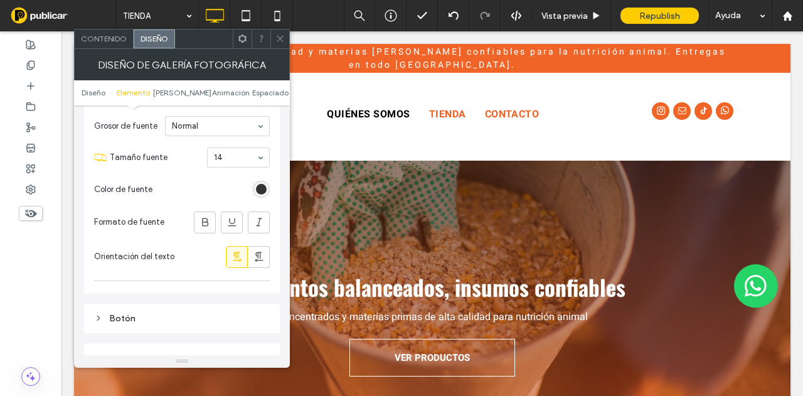
click at [281, 40] on use at bounding box center [280, 39] width 6 height 6
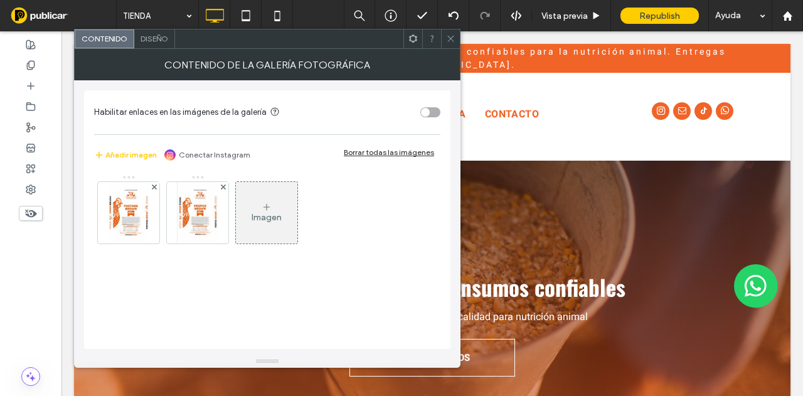
click at [154, 29] on div "Diseño" at bounding box center [154, 38] width 41 height 19
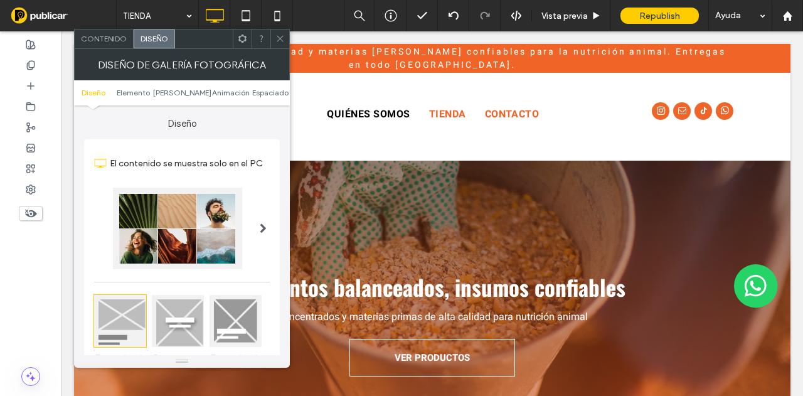
scroll to position [188, 0]
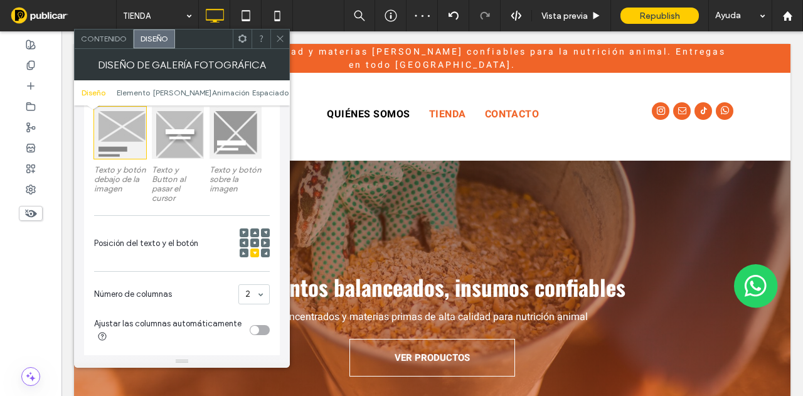
click at [272, 41] on div at bounding box center [279, 38] width 19 height 19
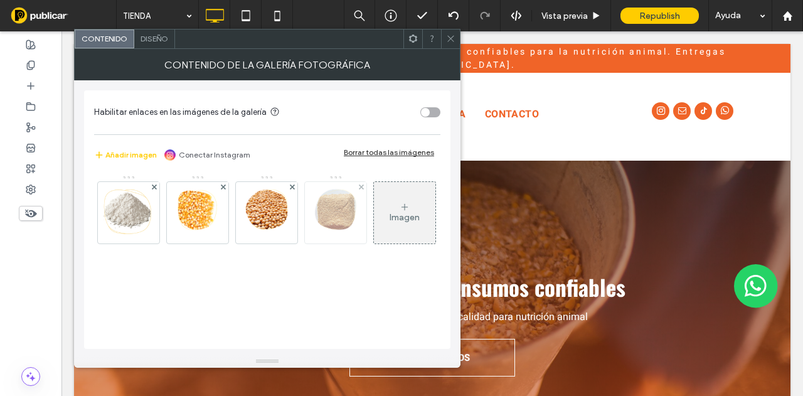
click at [318, 218] on img at bounding box center [335, 212] width 42 height 61
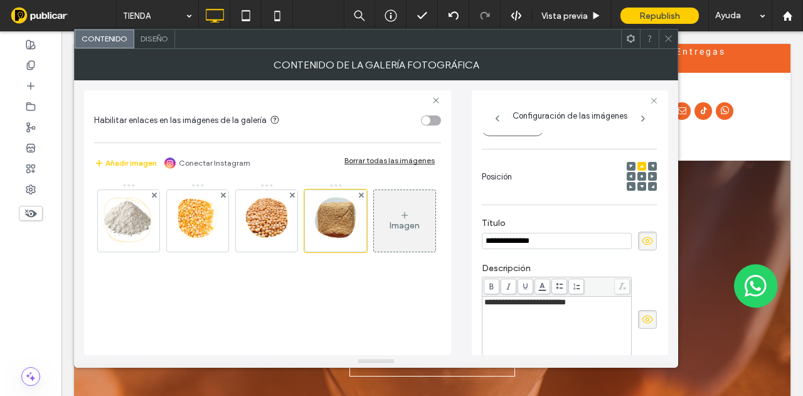
scroll to position [4, 0]
click at [515, 301] on span "**********" at bounding box center [525, 302] width 82 height 8
click at [530, 234] on input "**********" at bounding box center [557, 241] width 150 height 16
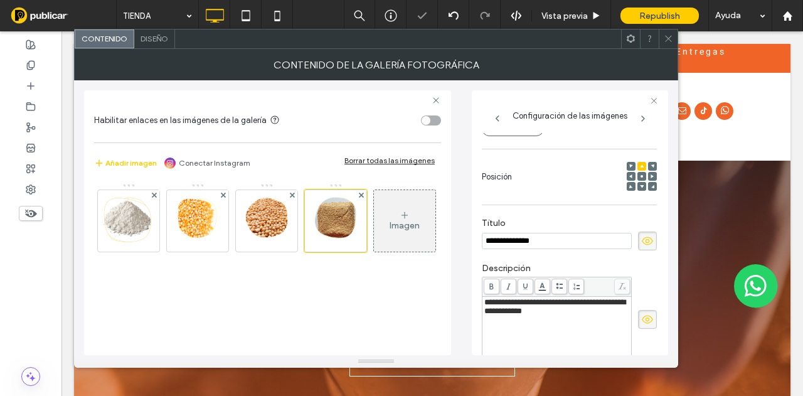
click at [530, 234] on input "**********" at bounding box center [557, 241] width 150 height 16
paste input "**********"
type input "**********"
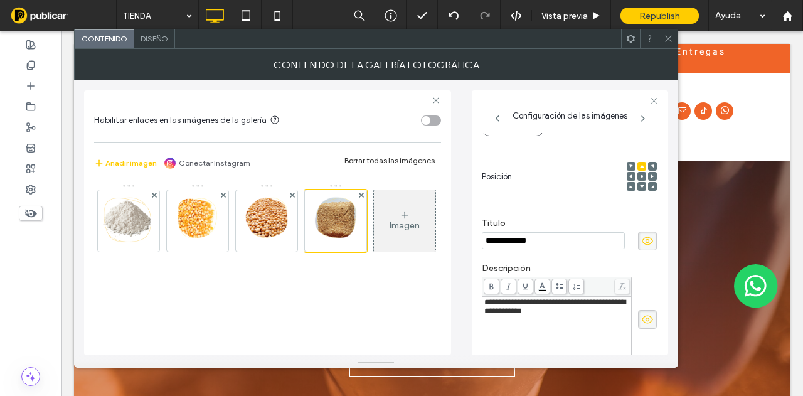
click at [541, 315] on span "**********" at bounding box center [554, 306] width 141 height 17
click at [563, 316] on div "**********" at bounding box center [557, 307] width 146 height 18
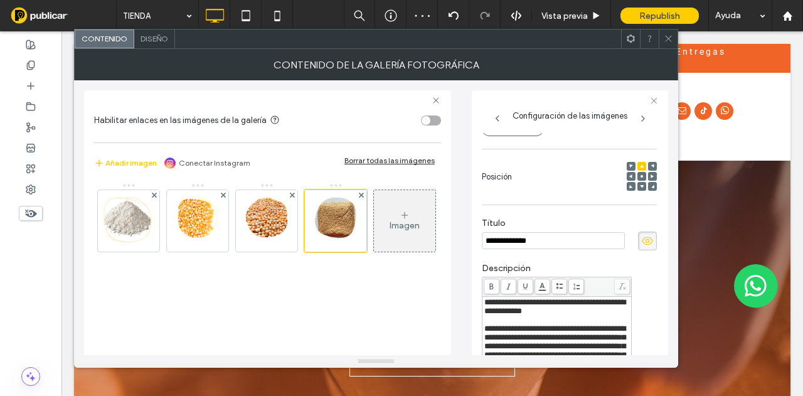
click at [674, 43] on div at bounding box center [668, 38] width 19 height 19
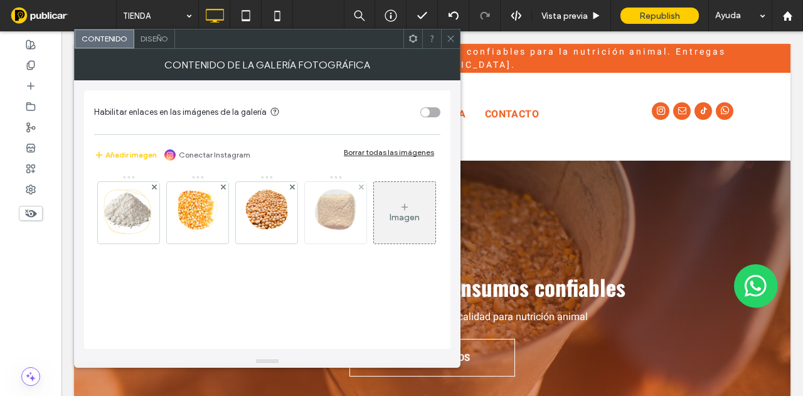
click at [343, 230] on img at bounding box center [335, 212] width 42 height 61
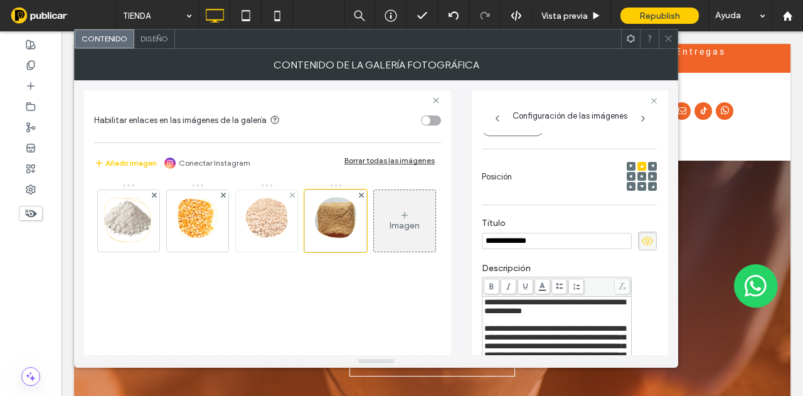
click at [282, 217] on img at bounding box center [266, 220] width 42 height 61
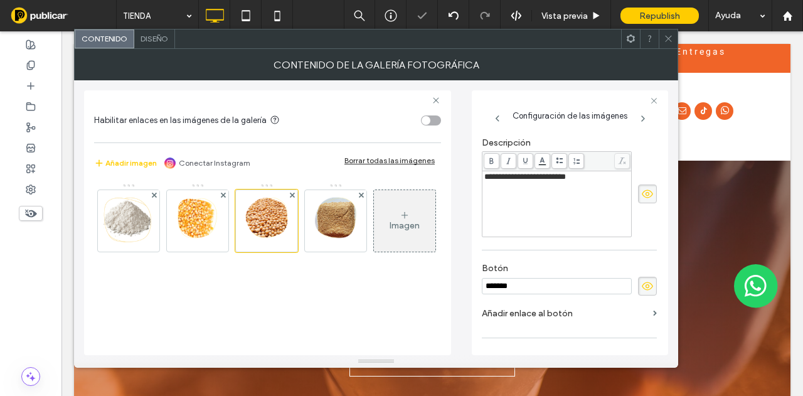
click at [361, 227] on div at bounding box center [335, 220] width 61 height 61
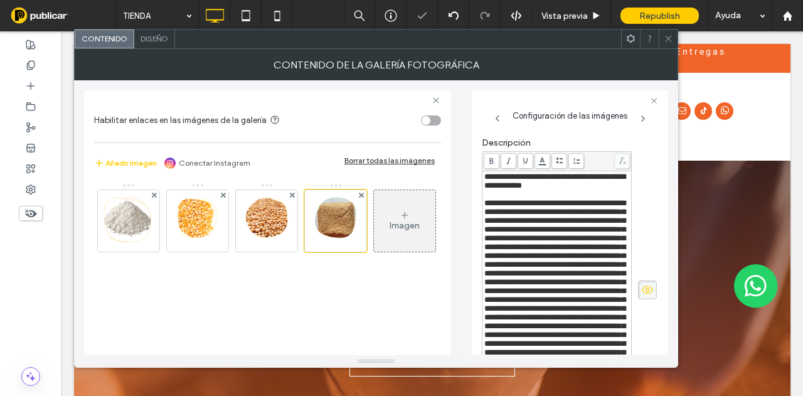
scroll to position [149, 0]
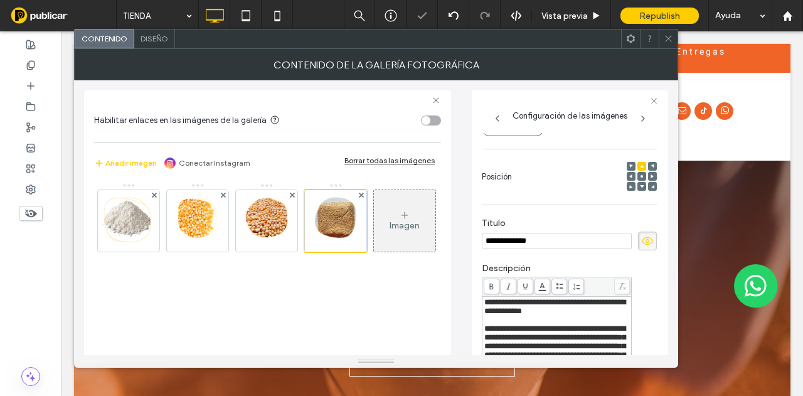
click at [506, 238] on input "**********" at bounding box center [557, 241] width 150 height 16
click at [270, 218] on img at bounding box center [266, 220] width 42 height 61
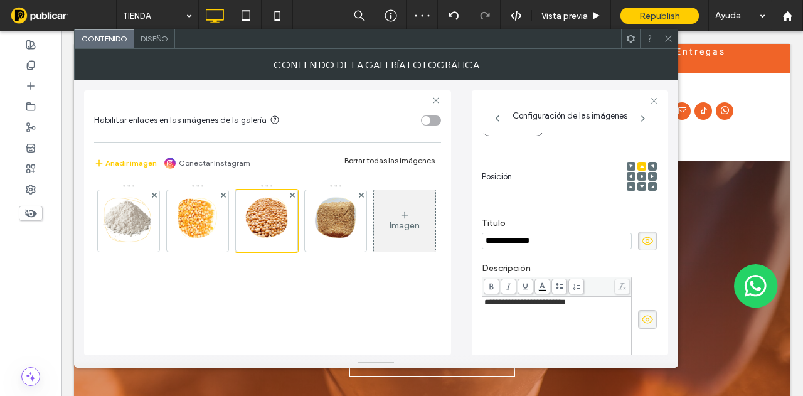
click at [535, 245] on input "**********" at bounding box center [557, 241] width 150 height 16
type input "**********"
click at [341, 231] on img at bounding box center [335, 220] width 42 height 61
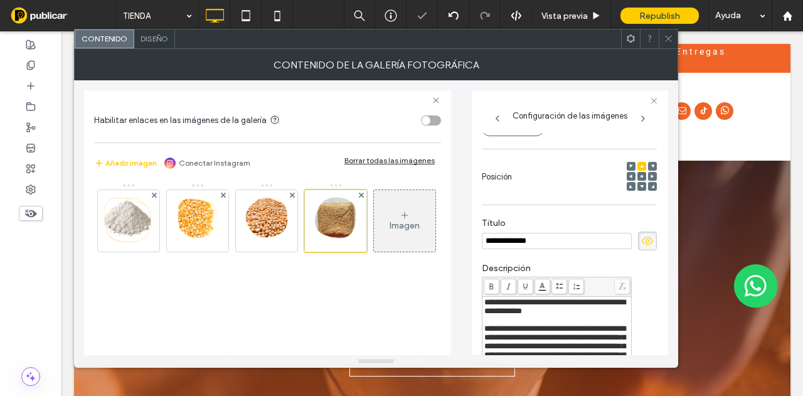
drag, startPoint x: 488, startPoint y: 304, endPoint x: 494, endPoint y: 303, distance: 6.3
click at [494, 303] on span "**********" at bounding box center [554, 306] width 141 height 17
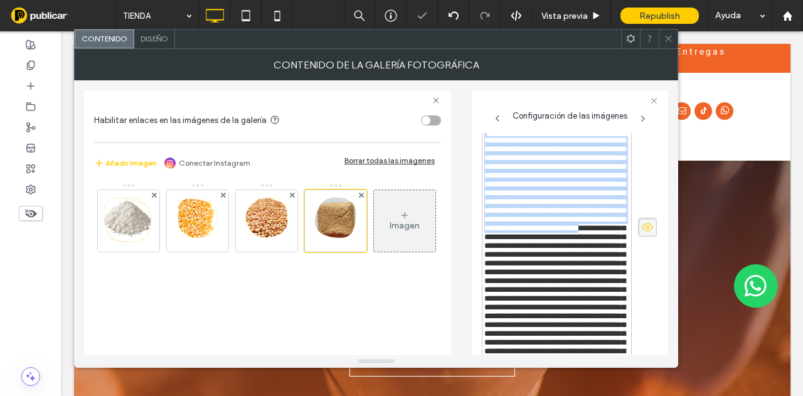
scroll to position [588, 0]
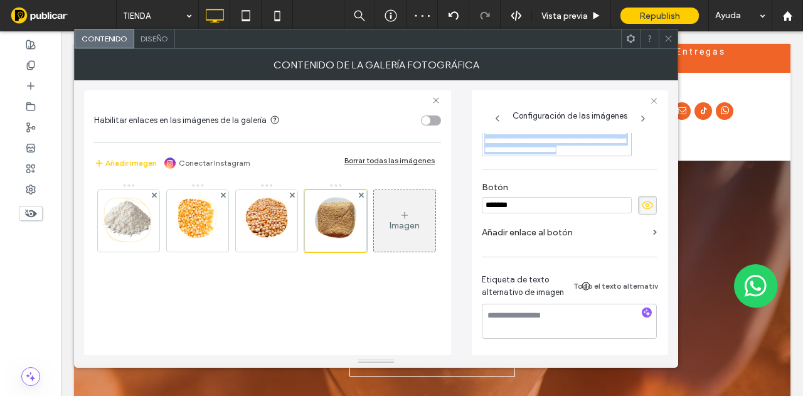
drag, startPoint x: 486, startPoint y: 304, endPoint x: 650, endPoint y: 312, distance: 164.6
click at [650, 312] on div "**********" at bounding box center [570, 244] width 176 height 222
copy div "**********"
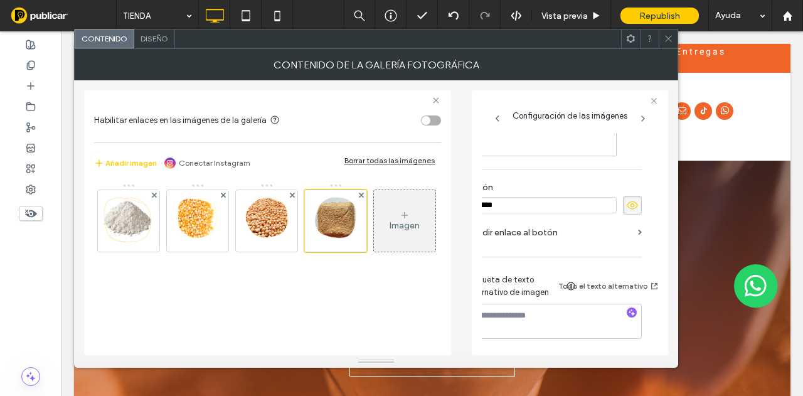
scroll to position [360, 15]
click at [271, 238] on img at bounding box center [266, 220] width 42 height 61
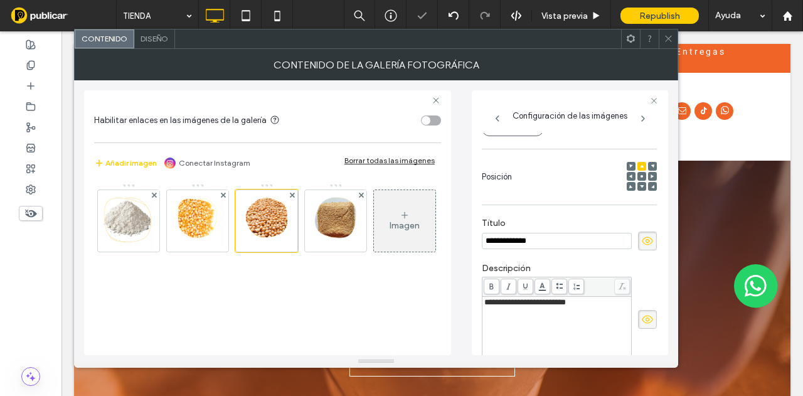
click at [517, 306] on span "**********" at bounding box center [525, 302] width 82 height 8
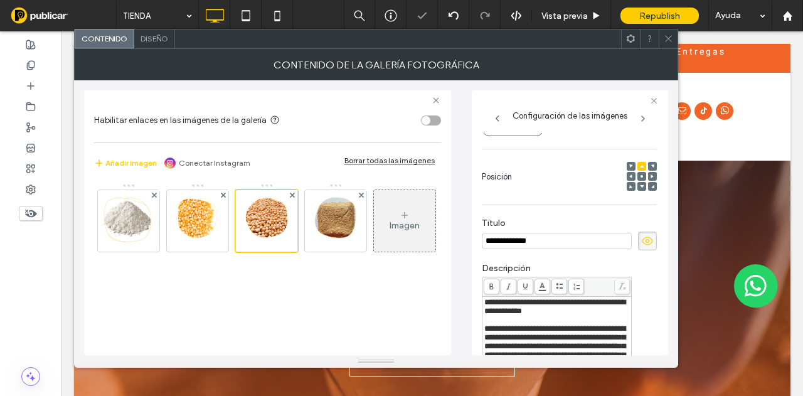
scroll to position [207, 0]
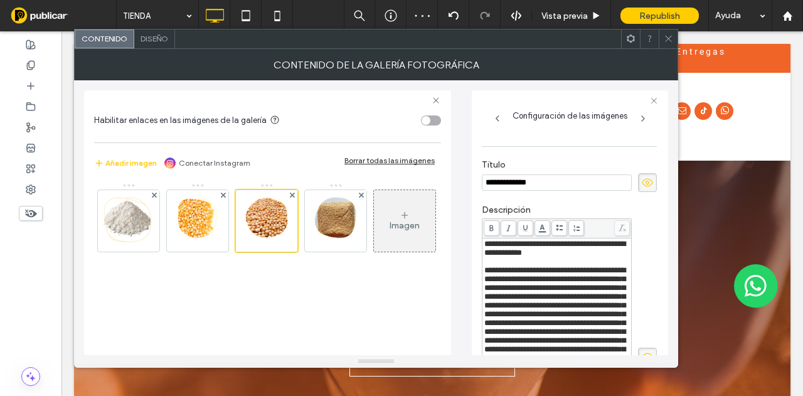
click at [666, 37] on icon at bounding box center [668, 38] width 9 height 9
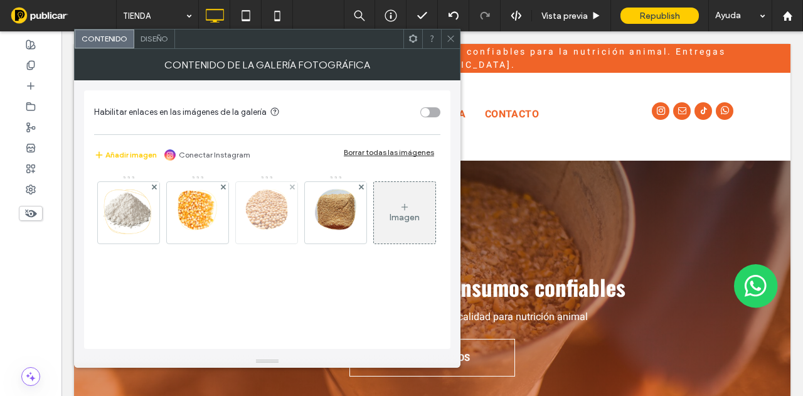
click at [267, 223] on img at bounding box center [266, 212] width 42 height 61
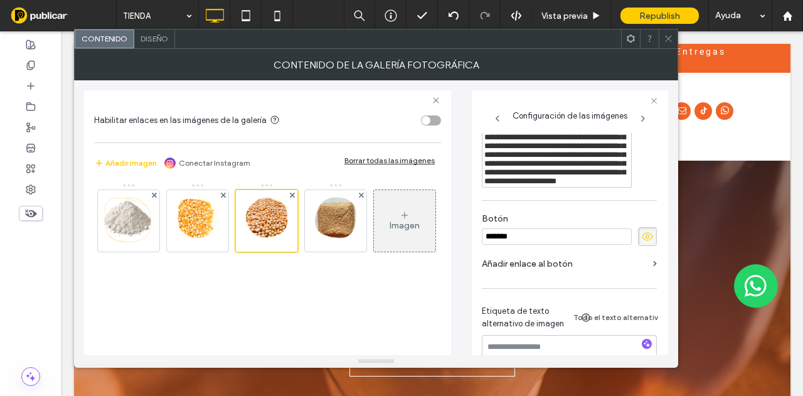
scroll to position [525, 0]
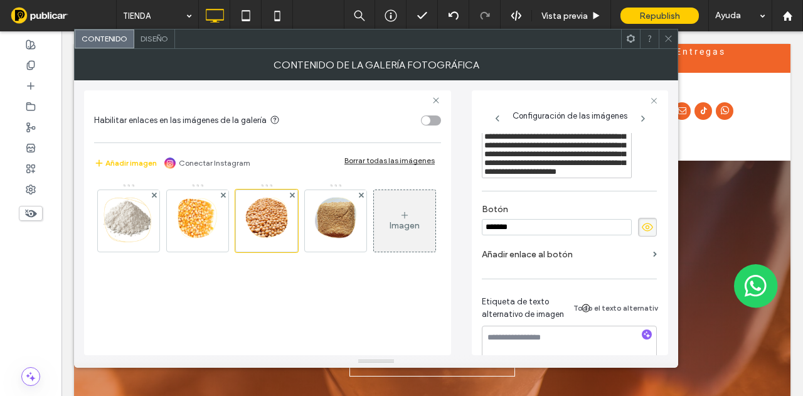
click at [538, 176] on span "Rich Text Editor" at bounding box center [554, 62] width 141 height 228
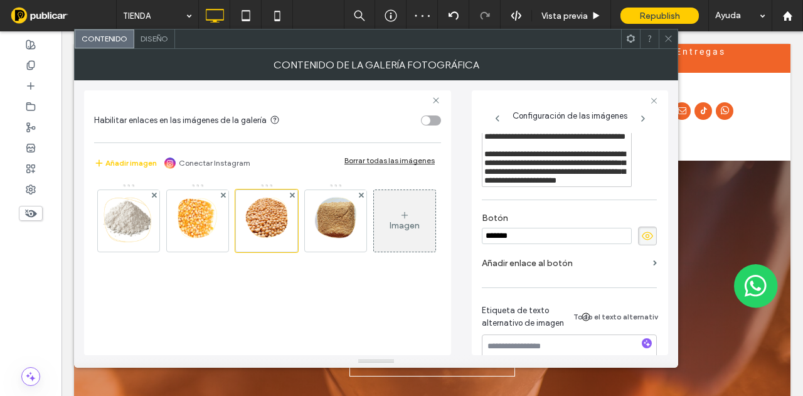
click at [530, 184] on span "**********" at bounding box center [554, 167] width 141 height 35
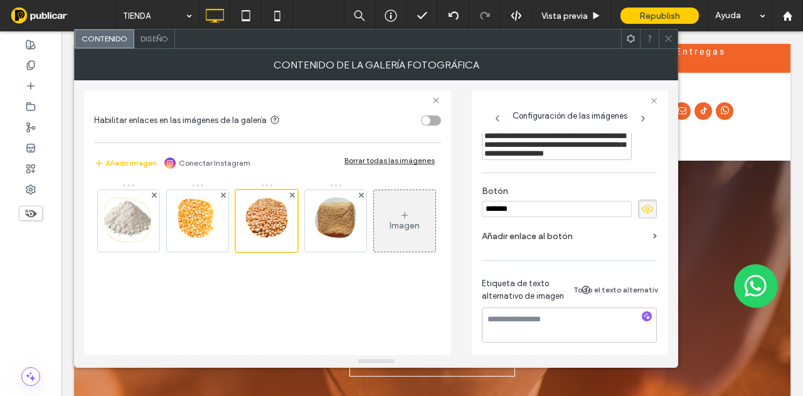
scroll to position [588, 0]
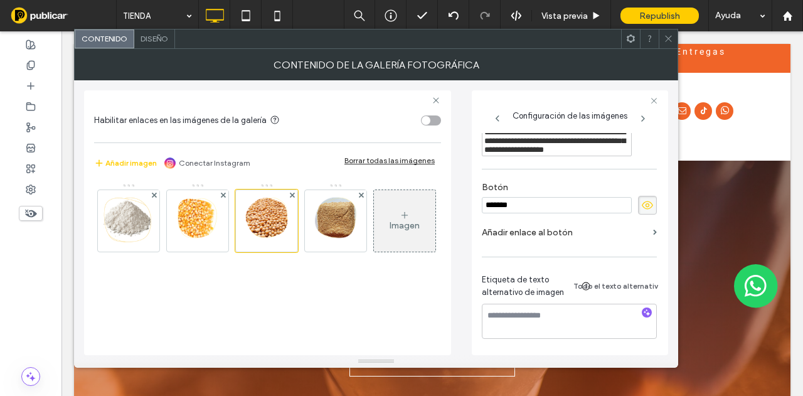
click at [518, 154] on span "**********" at bounding box center [554, 141] width 141 height 26
click at [517, 154] on span "**********" at bounding box center [554, 141] width 141 height 26
click at [664, 38] on icon at bounding box center [668, 38] width 9 height 9
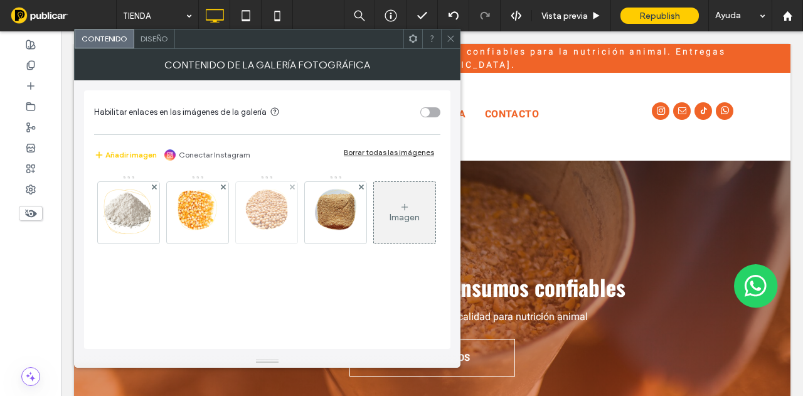
click at [260, 215] on img at bounding box center [266, 212] width 42 height 61
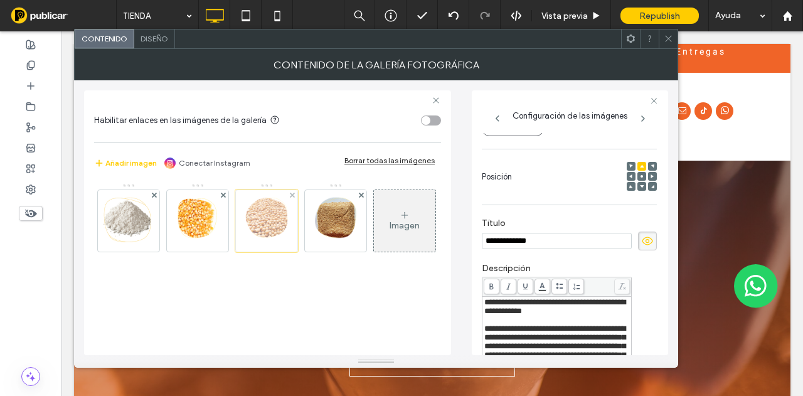
scroll to position [0, 0]
click at [209, 222] on img at bounding box center [197, 220] width 42 height 61
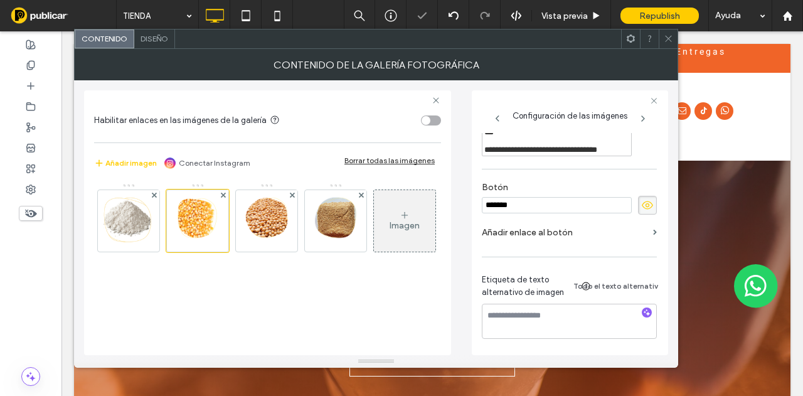
scroll to position [651, 0]
click at [498, 146] on div "Rich Text Editor" at bounding box center [557, 141] width 146 height 9
click at [670, 40] on use at bounding box center [668, 39] width 6 height 6
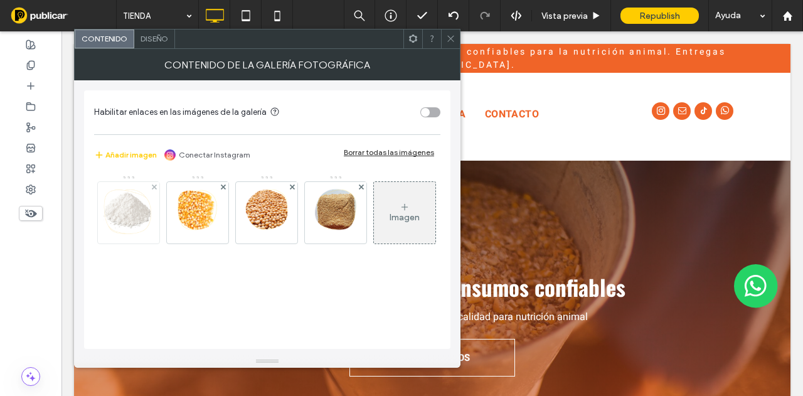
click at [139, 221] on img at bounding box center [128, 212] width 61 height 61
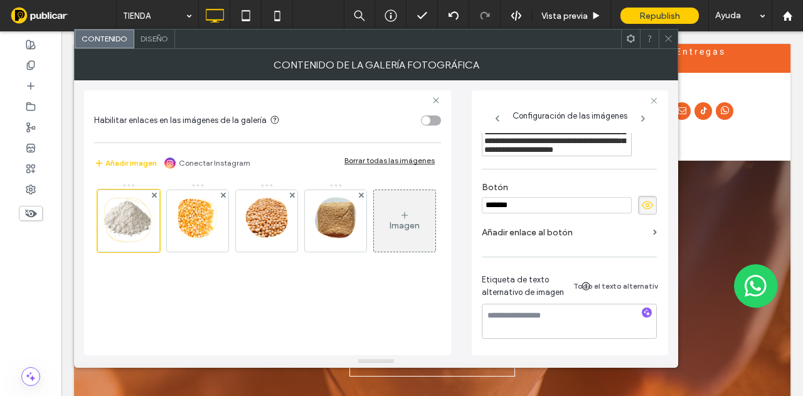
scroll to position [776, 0]
click at [484, 67] on div "Rich Text Editor" at bounding box center [557, 62] width 146 height 9
click at [494, 84] on div "Rich Text Editor" at bounding box center [557, 79] width 146 height 9
click at [671, 45] on span at bounding box center [668, 38] width 9 height 19
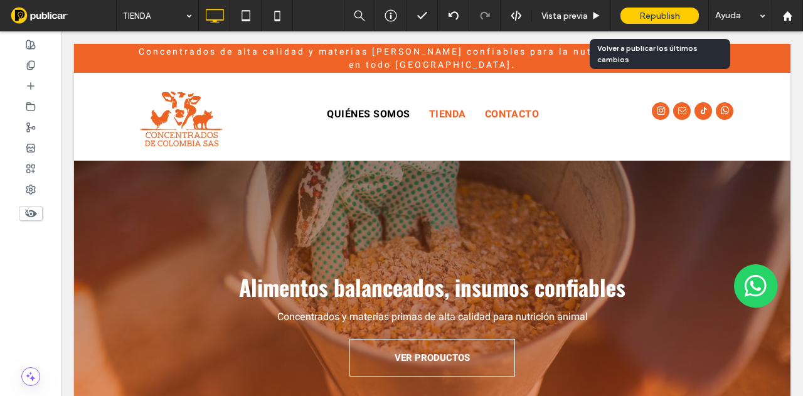
click at [667, 16] on span "Republish" at bounding box center [659, 16] width 41 height 11
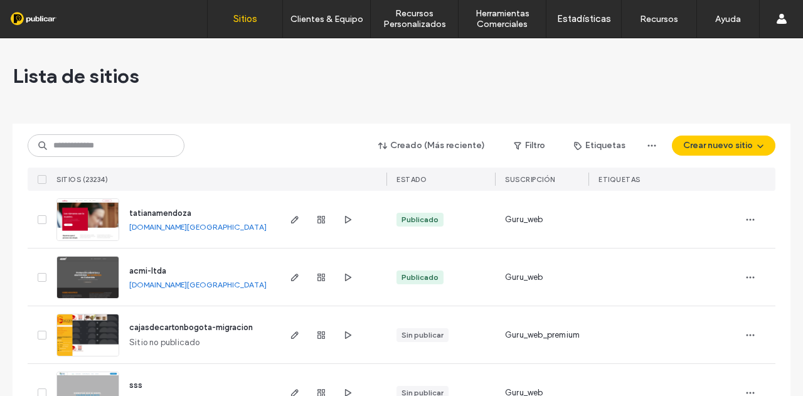
type input "*"
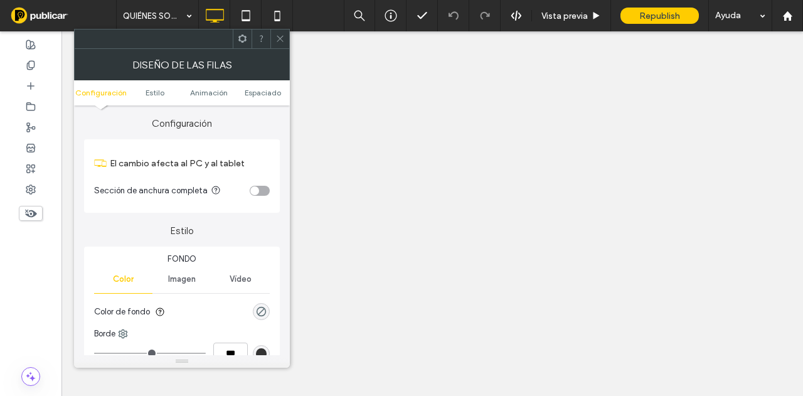
click at [285, 38] on div at bounding box center [279, 38] width 19 height 19
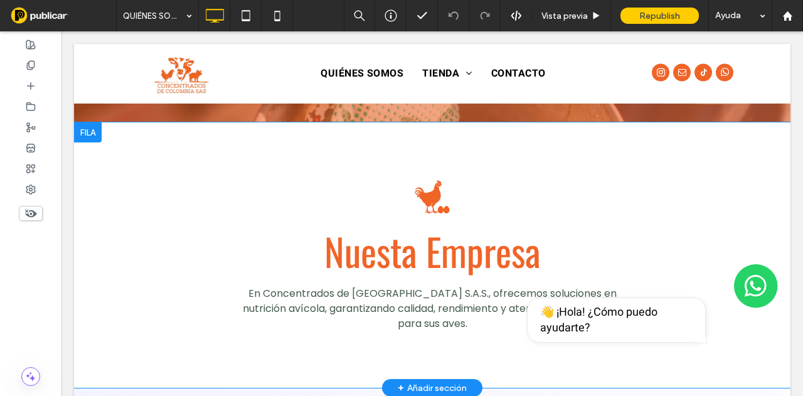
drag, startPoint x: 289, startPoint y: 177, endPoint x: 291, endPoint y: 151, distance: 26.5
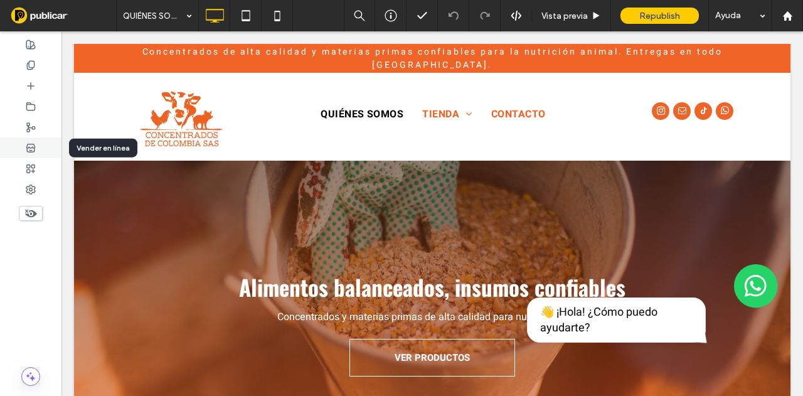
click at [31, 141] on div at bounding box center [30, 147] width 61 height 21
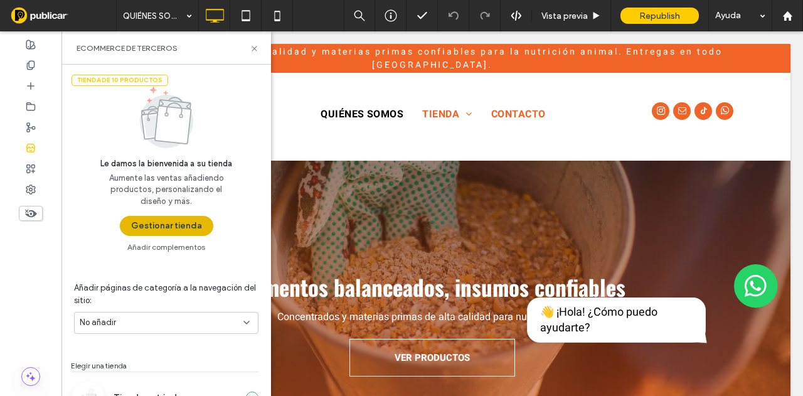
click at [163, 228] on button "Gestionar tienda" at bounding box center [166, 226] width 93 height 20
